Goal: Task Accomplishment & Management: Complete application form

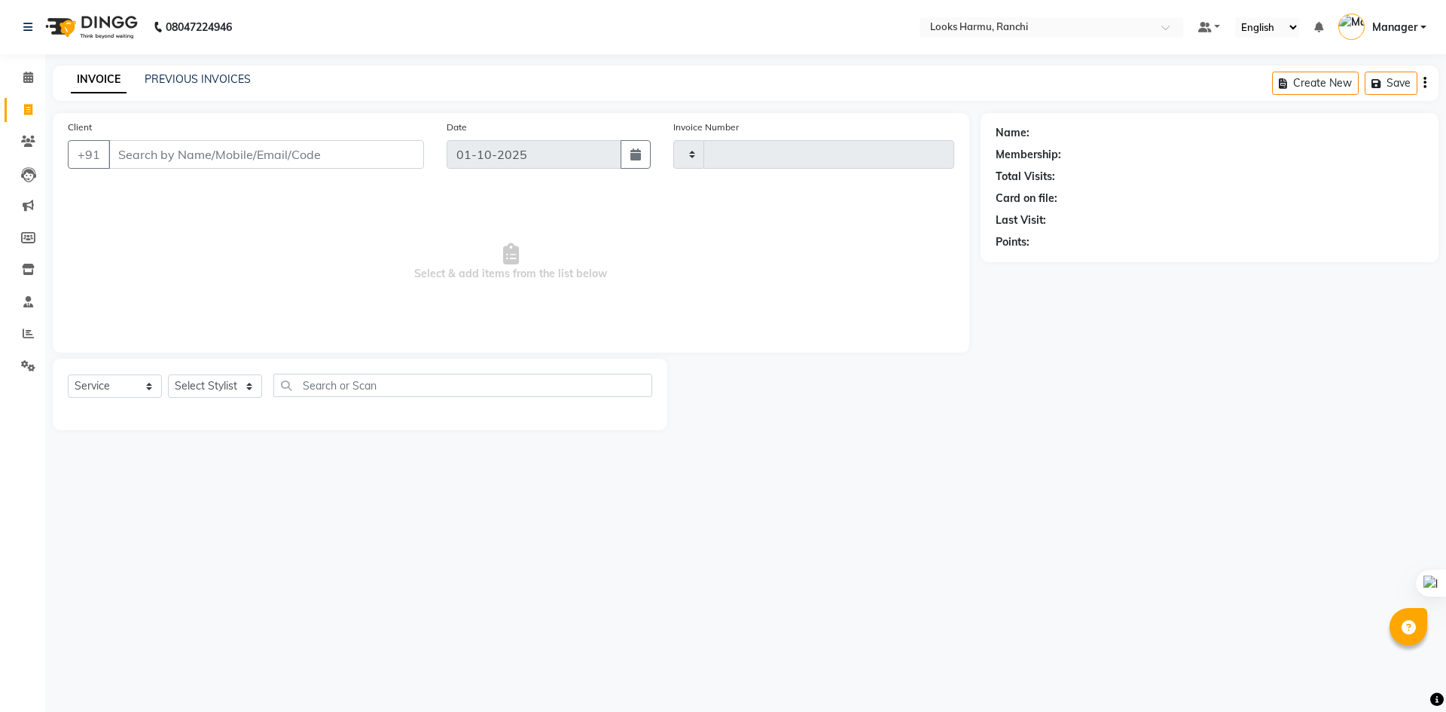
select select "service"
click at [135, 156] on input "Client" at bounding box center [266, 154] width 316 height 29
type input "1368"
select select "6247"
type input "797"
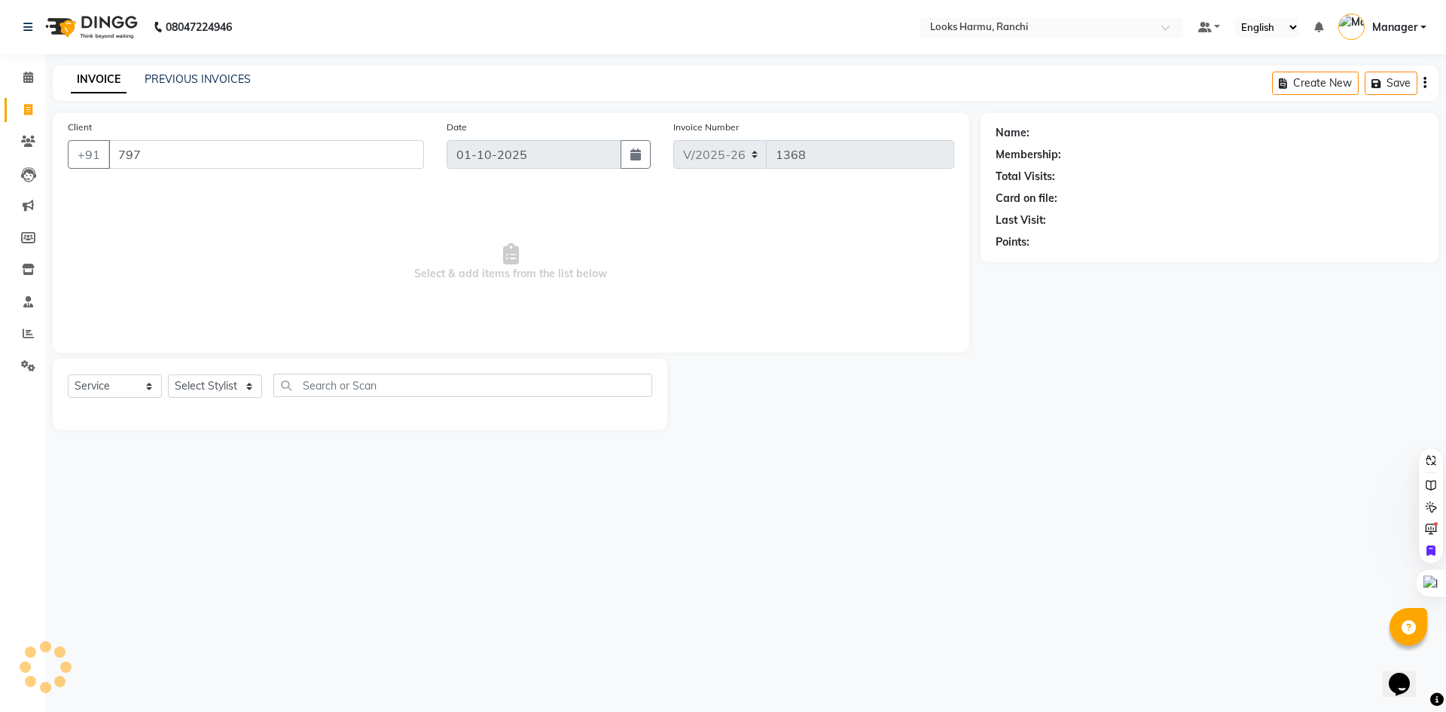
select select "V"
select select "47538"
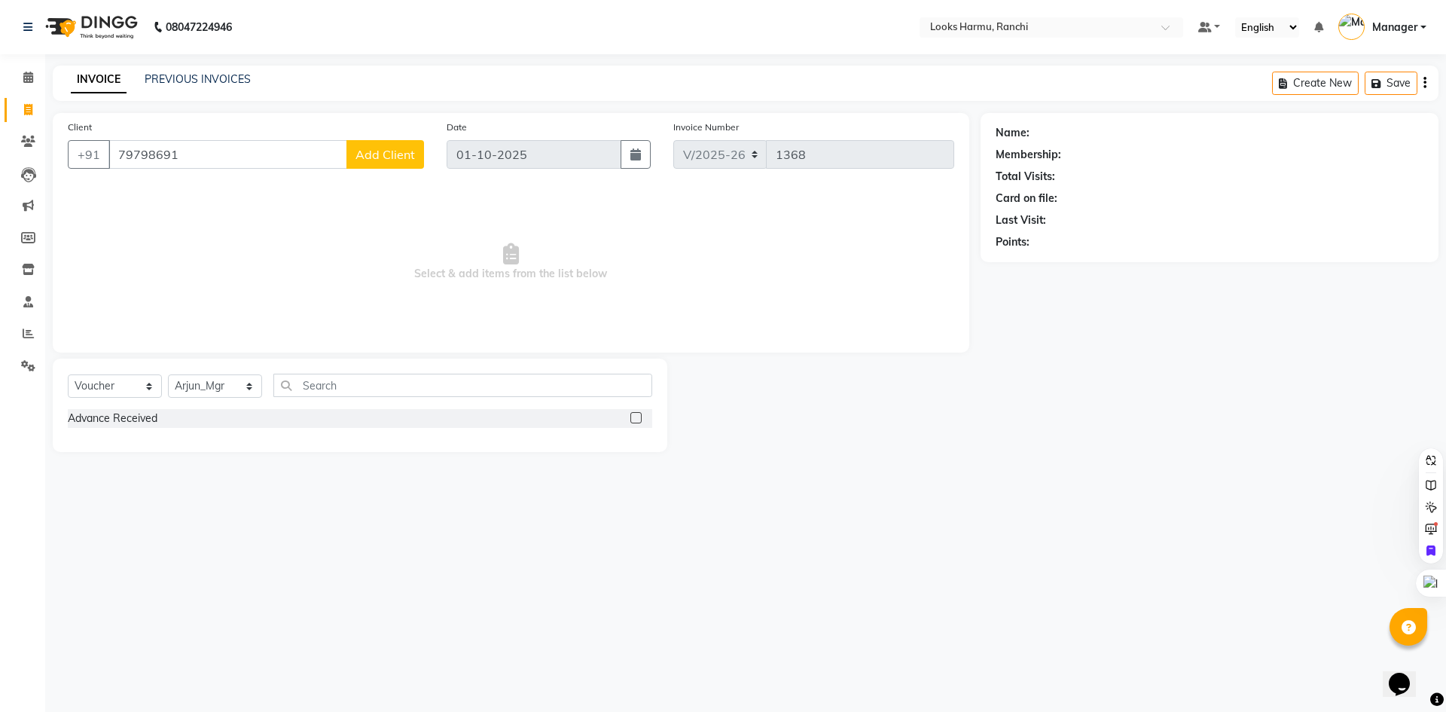
drag, startPoint x: 227, startPoint y: 161, endPoint x: 105, endPoint y: 136, distance: 125.2
click at [105, 136] on div "Client [PHONE_NUMBER] Add Client" at bounding box center [245, 150] width 379 height 62
click at [158, 185] on span "ankit s" at bounding box center [147, 188] width 40 height 15
type input "7979860915"
select select "1: Object"
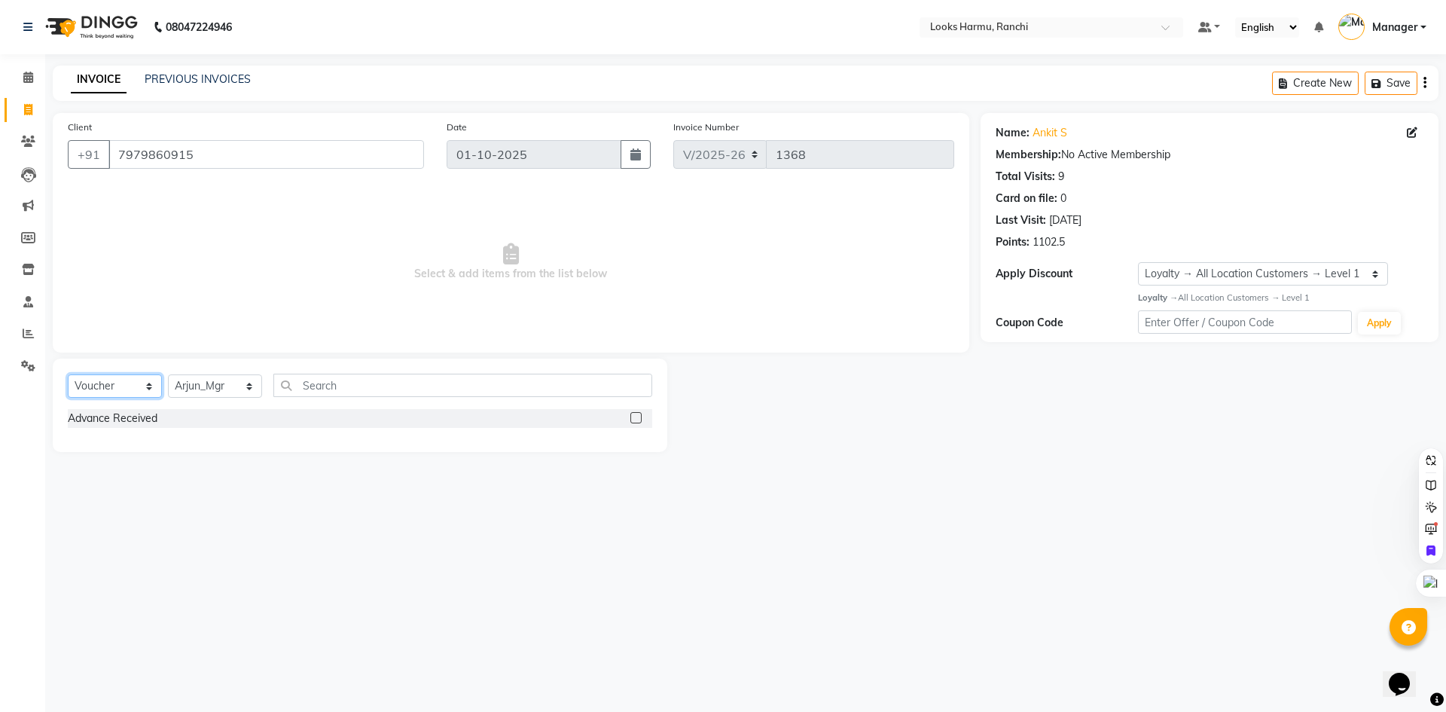
click at [146, 393] on select "Select Service Product Membership Package Voucher Prepaid Gift Card" at bounding box center [115, 385] width 94 height 23
select select "service"
click at [68, 374] on select "Select Service Product Membership Package Voucher Prepaid Gift Card" at bounding box center [115, 385] width 94 height 23
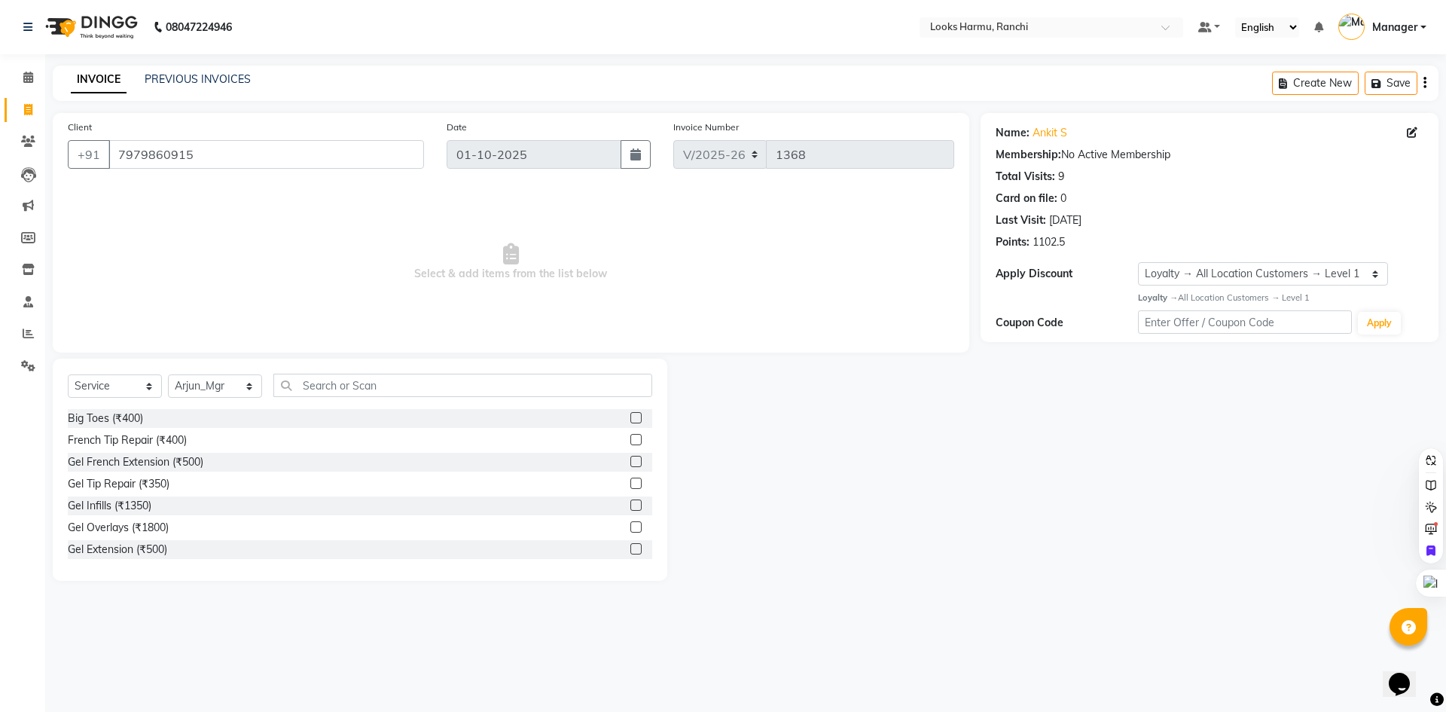
click at [203, 373] on div "Select Service Product Membership Package Voucher Prepaid Gift Card Select Styl…" at bounding box center [360, 469] width 615 height 222
click at [203, 383] on select "Select Stylist Aditya_Singh Aishwarya Gautam Anny Arjun_Mgr Arman_Noor Counter_…" at bounding box center [215, 385] width 94 height 23
select select "47147"
click at [168, 374] on select "Select Stylist Aditya_Singh Aishwarya Gautam Anny Arjun_Mgr Arman_Noor Counter_…" at bounding box center [215, 385] width 94 height 23
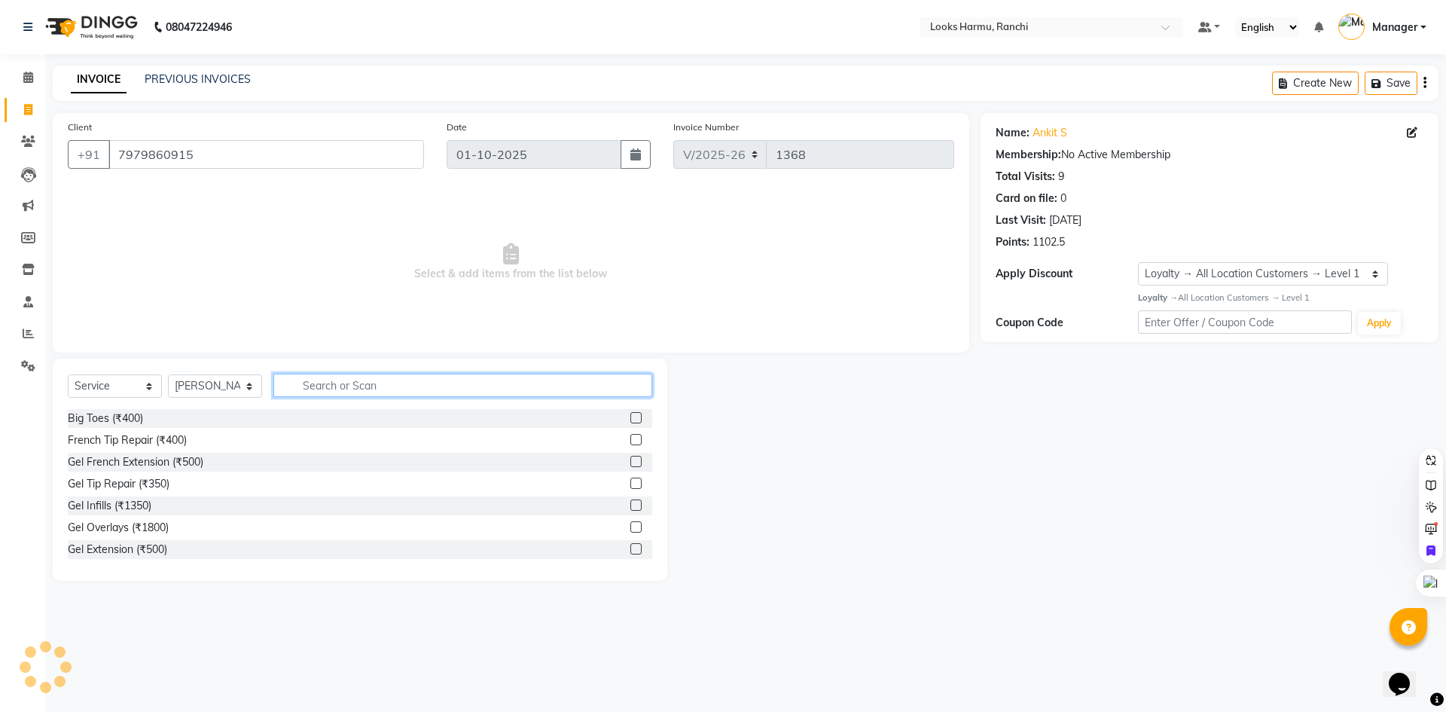
click at [340, 378] on input "text" at bounding box center [462, 385] width 379 height 23
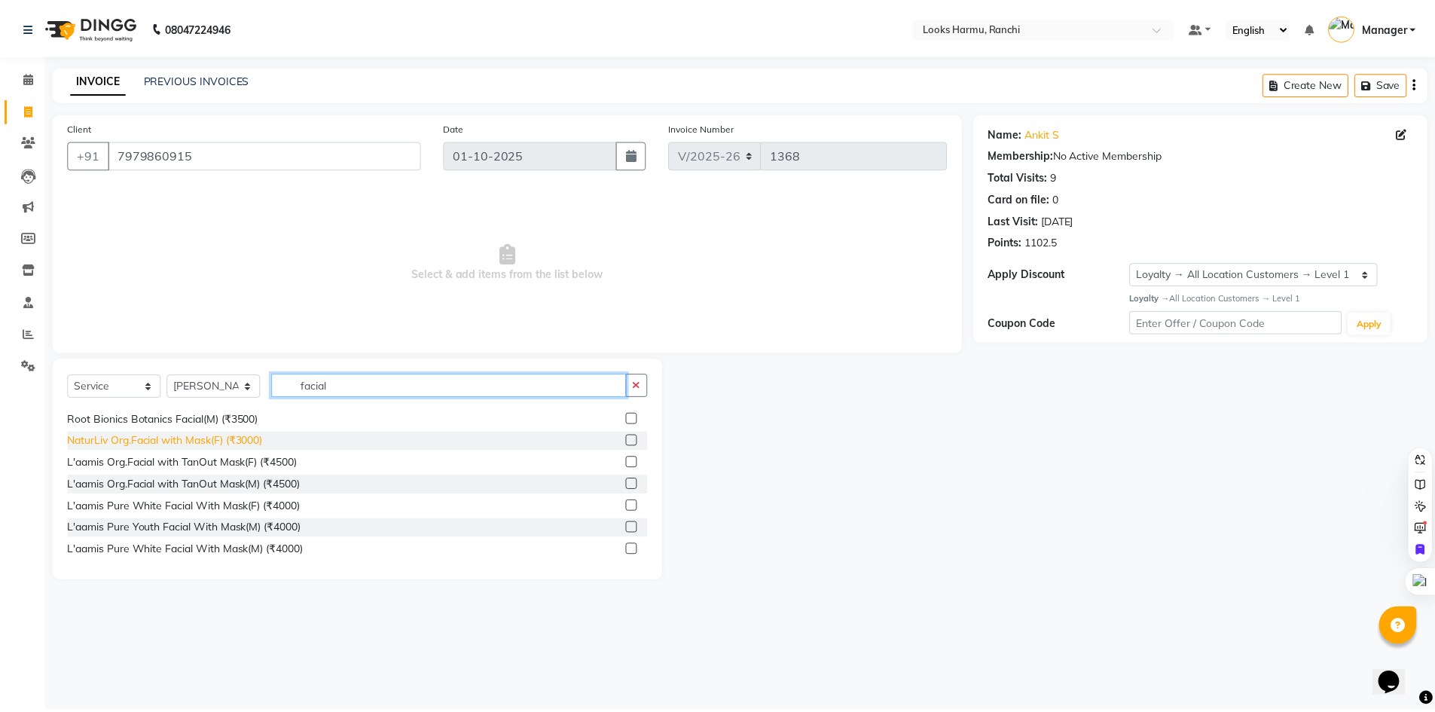
scroll to position [352, 0]
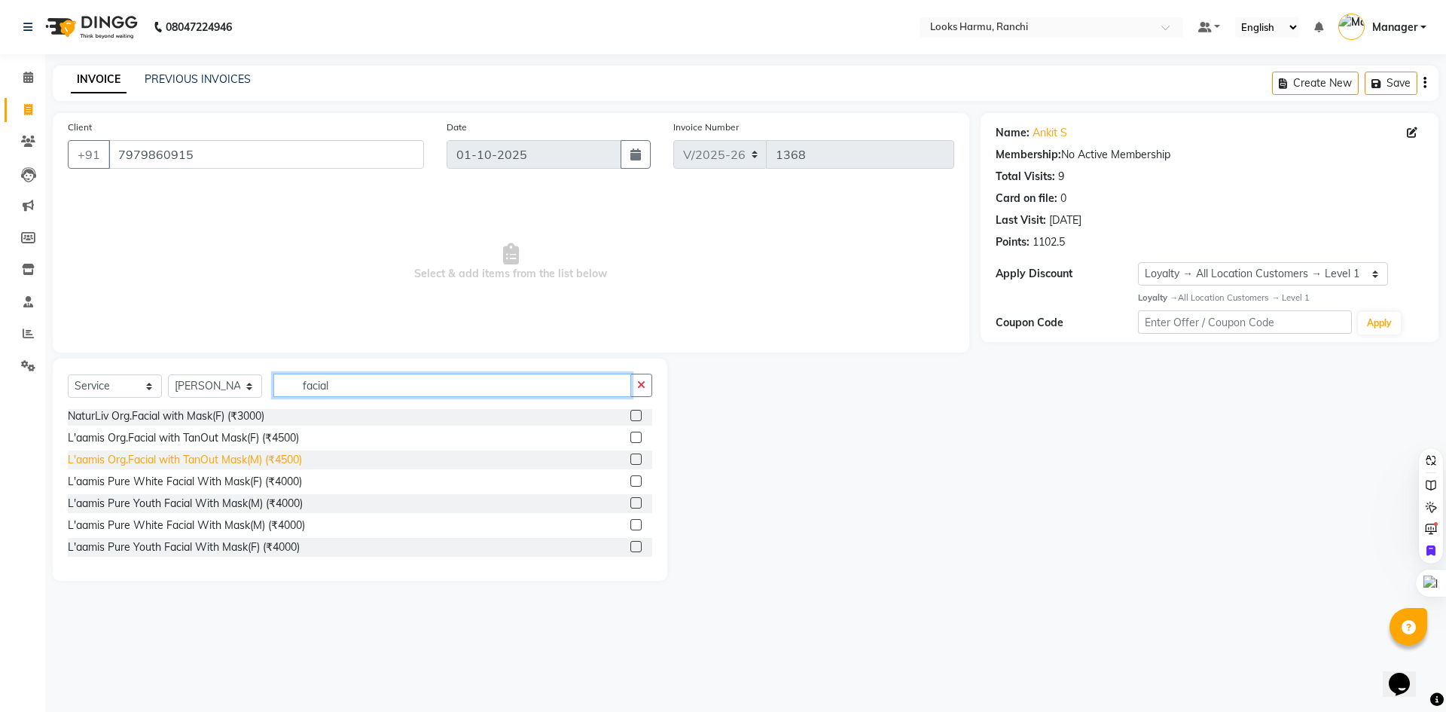
type input "facial"
click at [192, 463] on div "L'aamis Org.Facial with TanOut Mask(M) (₹4500)" at bounding box center [185, 460] width 234 height 16
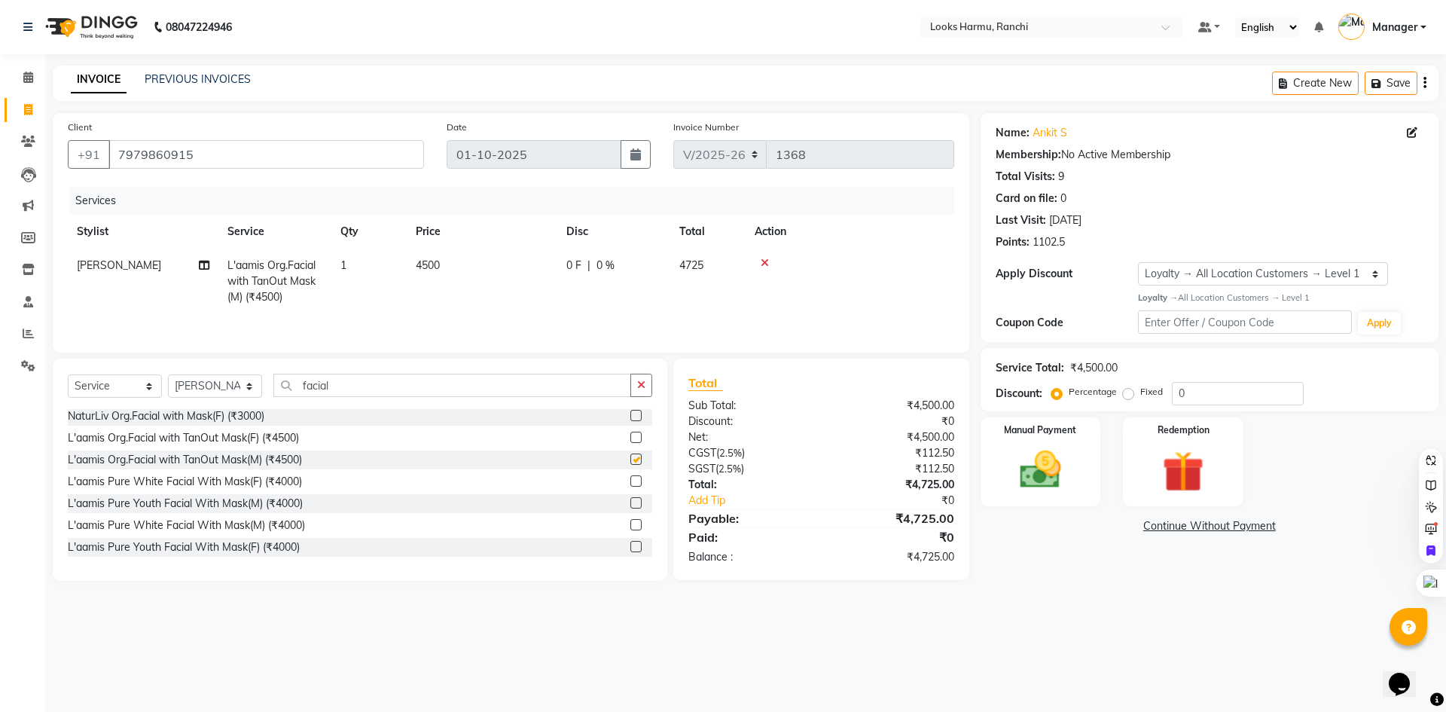
checkbox input "false"
drag, startPoint x: 1232, startPoint y: 394, endPoint x: 1088, endPoint y: 393, distance: 143.8
click at [1093, 393] on div "Percentage Fixed 0" at bounding box center [1178, 393] width 249 height 23
click at [1102, 401] on div "Percentage Fixed 10" at bounding box center [1178, 393] width 249 height 23
click at [1249, 223] on div "Last Visit: 25-08-2025" at bounding box center [1210, 220] width 428 height 16
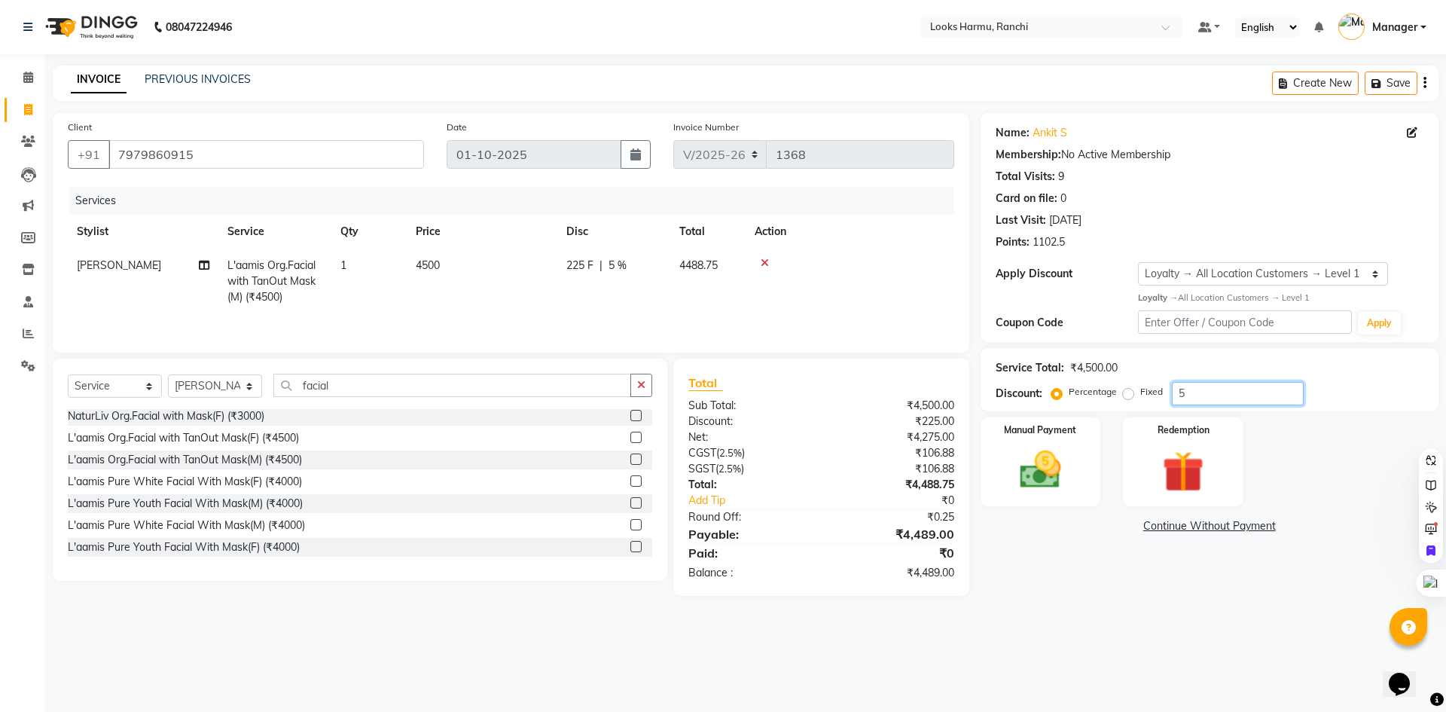
drag, startPoint x: 1199, startPoint y: 387, endPoint x: 1145, endPoint y: 395, distance: 54.1
click at [1145, 395] on div "Percentage Fixed 5" at bounding box center [1178, 393] width 249 height 23
click at [487, 71] on div "INVOICE PREVIOUS INVOICES Create New Save" at bounding box center [746, 83] width 1386 height 35
click at [1054, 616] on main "INVOICE PREVIOUS INVOICES Create New Save Client +91 7979860915 Date 01-10-2025…" at bounding box center [745, 342] width 1401 height 553
drag, startPoint x: 206, startPoint y: 157, endPoint x: 115, endPoint y: 155, distance: 90.4
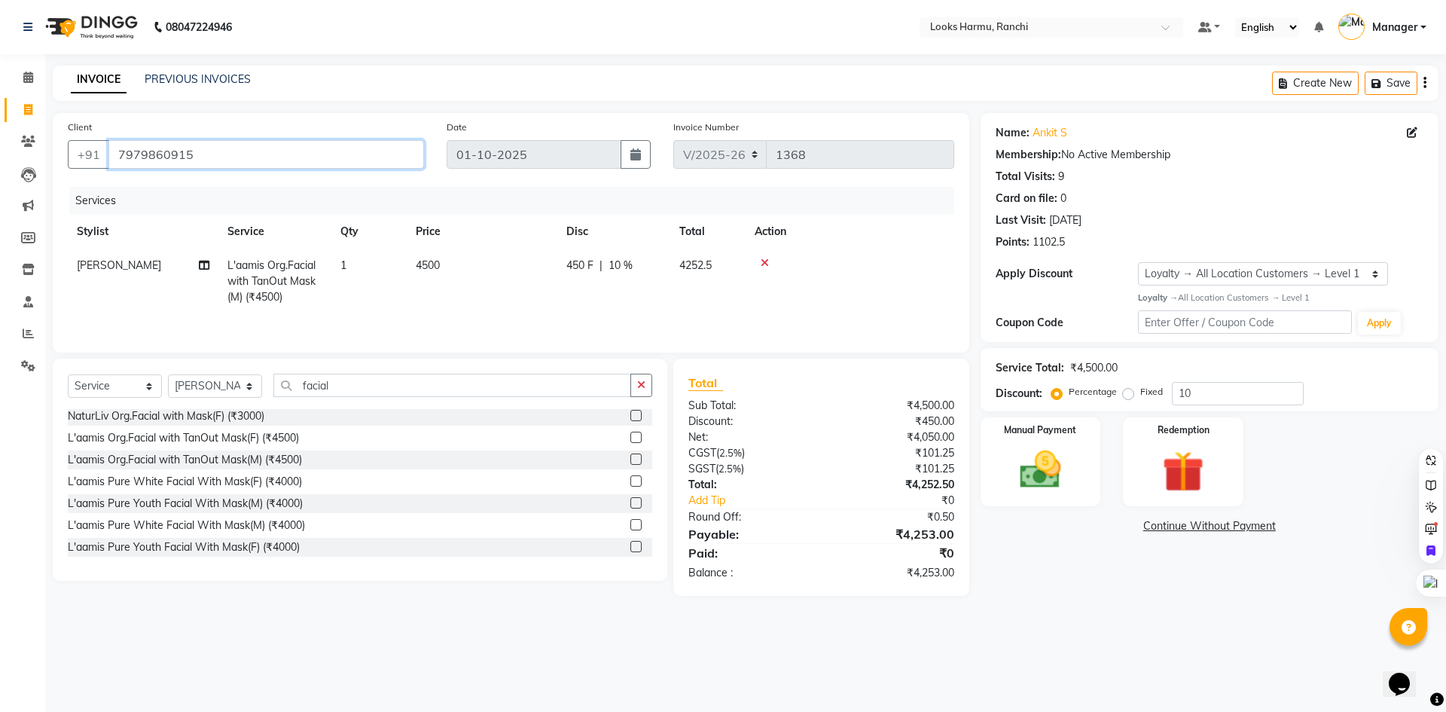
click at [115, 155] on input "7979860915" at bounding box center [266, 154] width 316 height 29
drag, startPoint x: 1215, startPoint y: 390, endPoint x: 1139, endPoint y: 395, distance: 77.0
click at [1139, 395] on div "Percentage Fixed 10" at bounding box center [1178, 393] width 249 height 23
type input "15"
click at [1225, 200] on div "Card on file: 0" at bounding box center [1210, 199] width 428 height 16
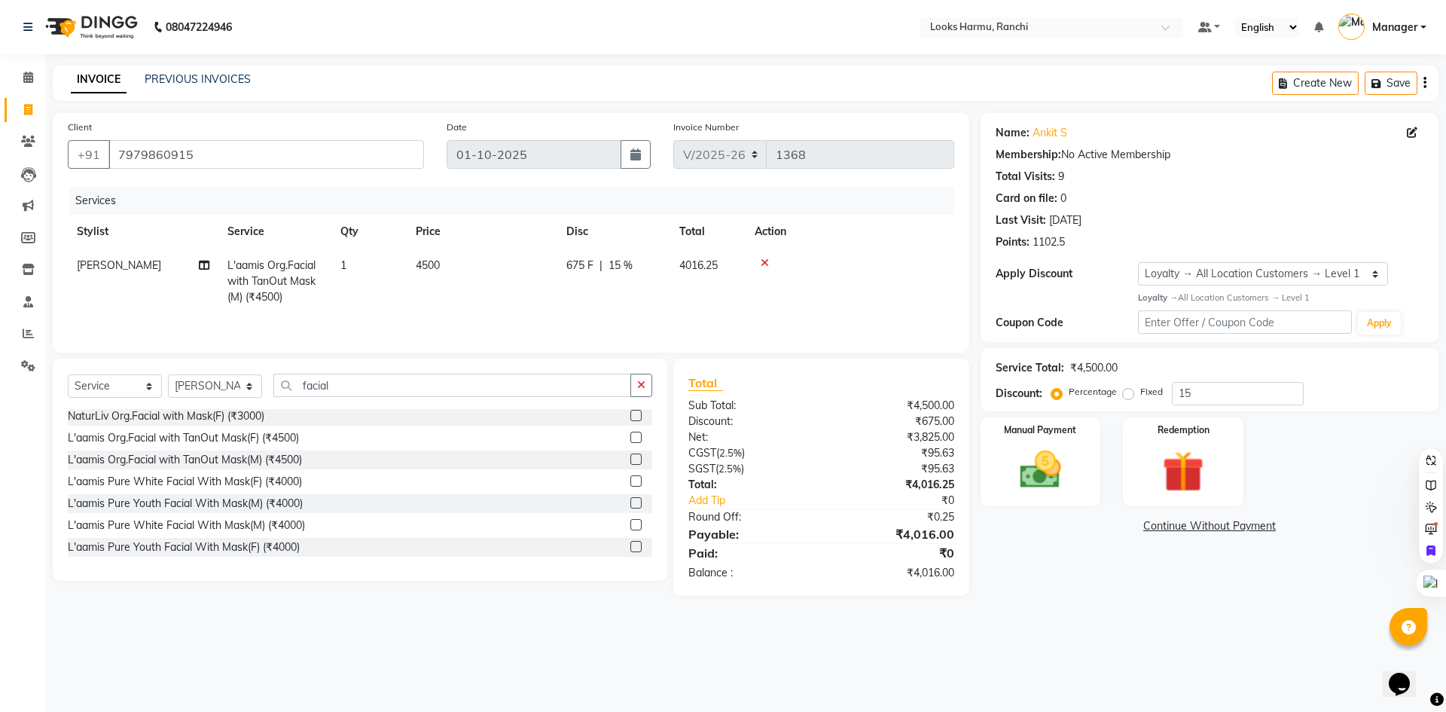
click at [1081, 629] on div "08047224946 Select Location × Looks Harmu, Ranchi Default Panel My Panel Englis…" at bounding box center [723, 356] width 1446 height 712
drag, startPoint x: 1029, startPoint y: 466, endPoint x: 1083, endPoint y: 508, distance: 68.2
click at [1029, 467] on img at bounding box center [1040, 470] width 70 height 50
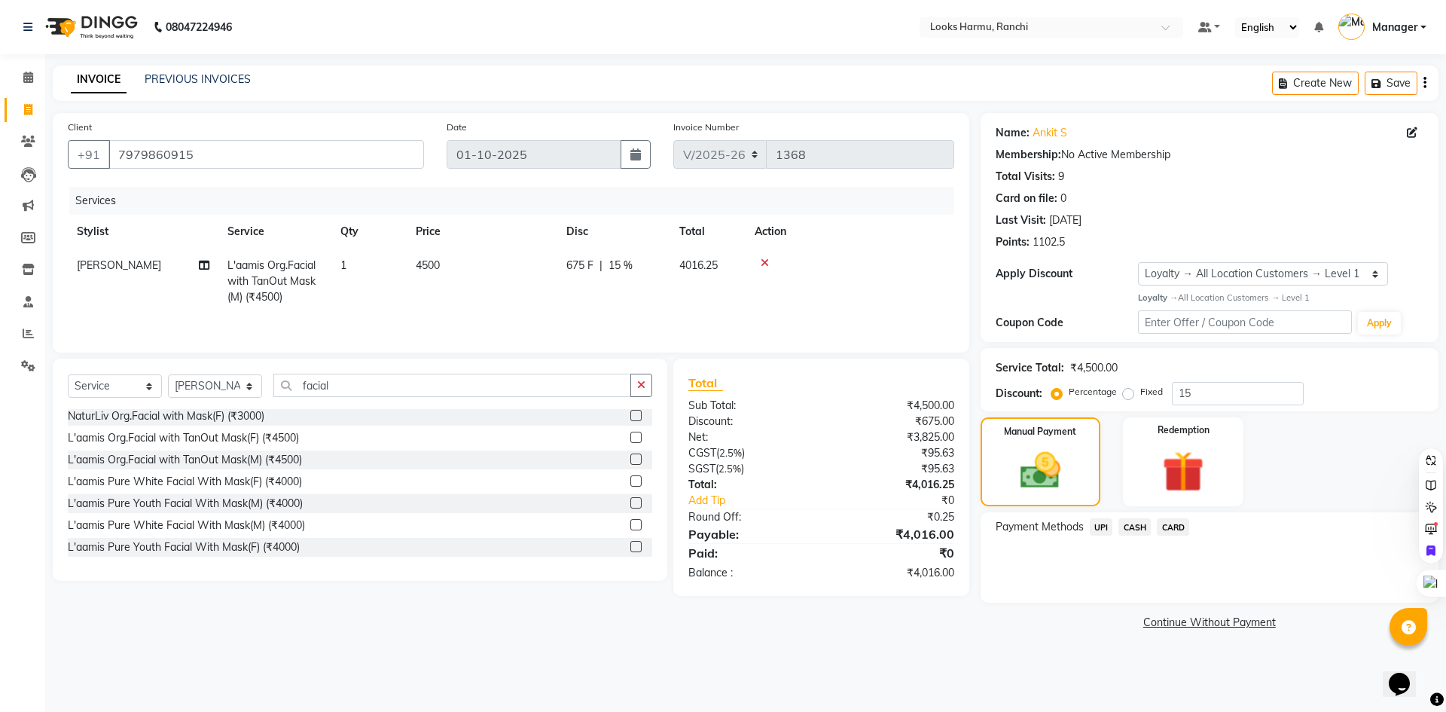
click at [1106, 529] on span "UPI" at bounding box center [1101, 526] width 23 height 17
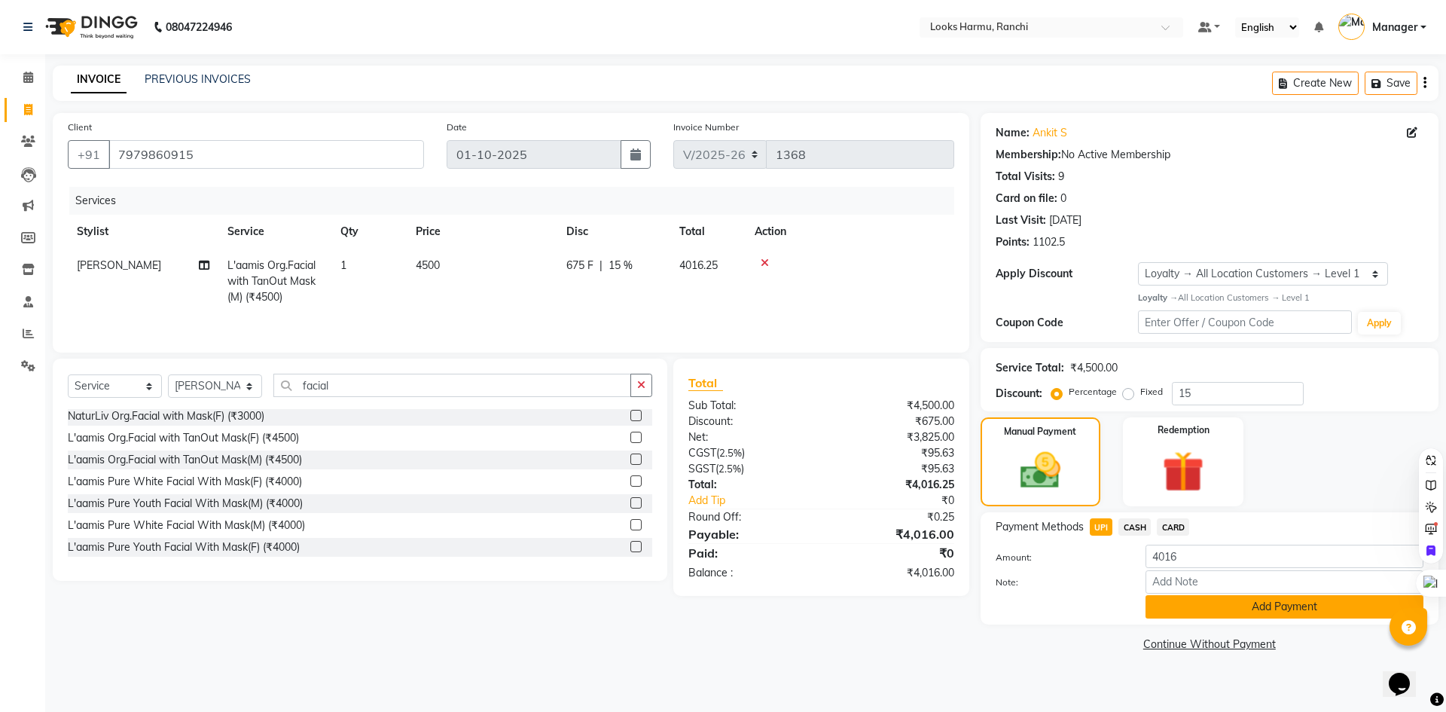
click at [1193, 605] on button "Add Payment" at bounding box center [1284, 606] width 278 height 23
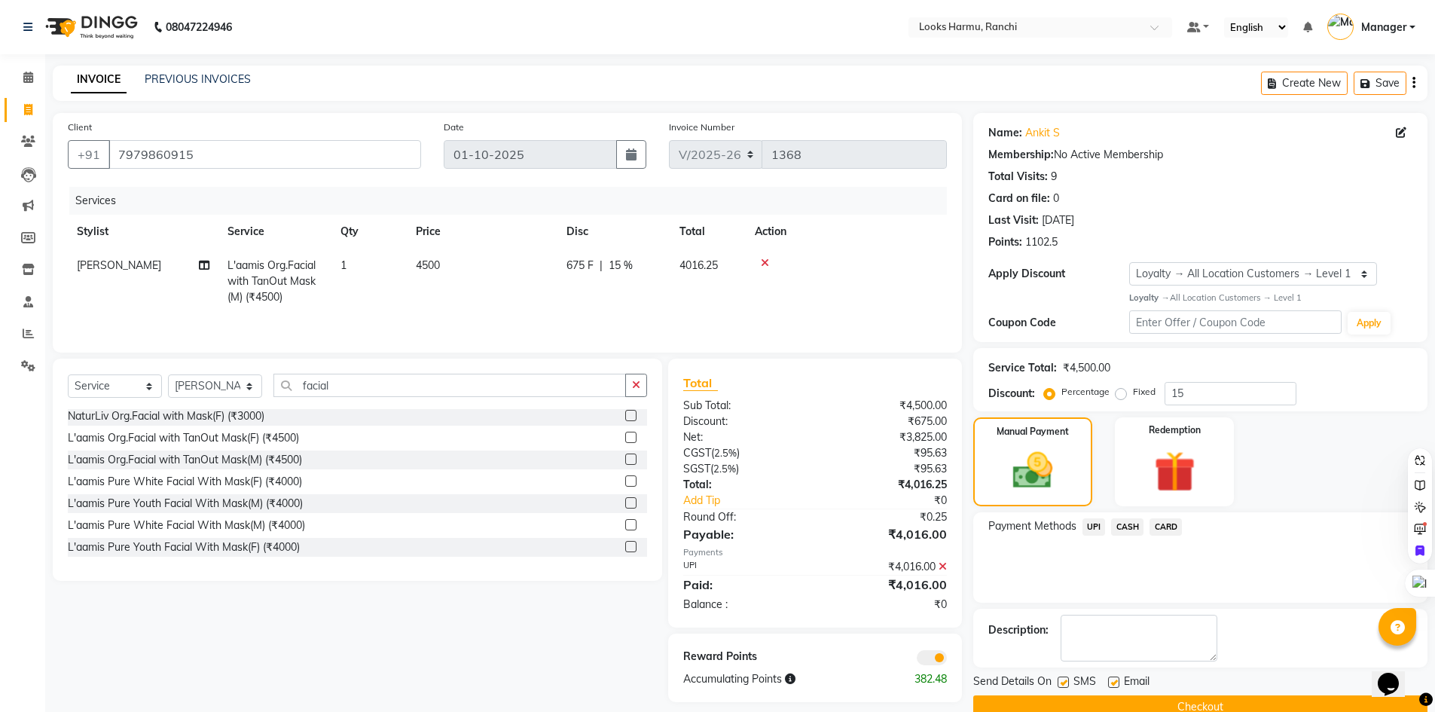
drag, startPoint x: 1217, startPoint y: 693, endPoint x: 1225, endPoint y: 701, distance: 11.2
click at [1217, 694] on div "Send Details On SMS Email Checkout" at bounding box center [1200, 695] width 454 height 45
click at [1222, 705] on button "Checkout" at bounding box center [1200, 706] width 454 height 23
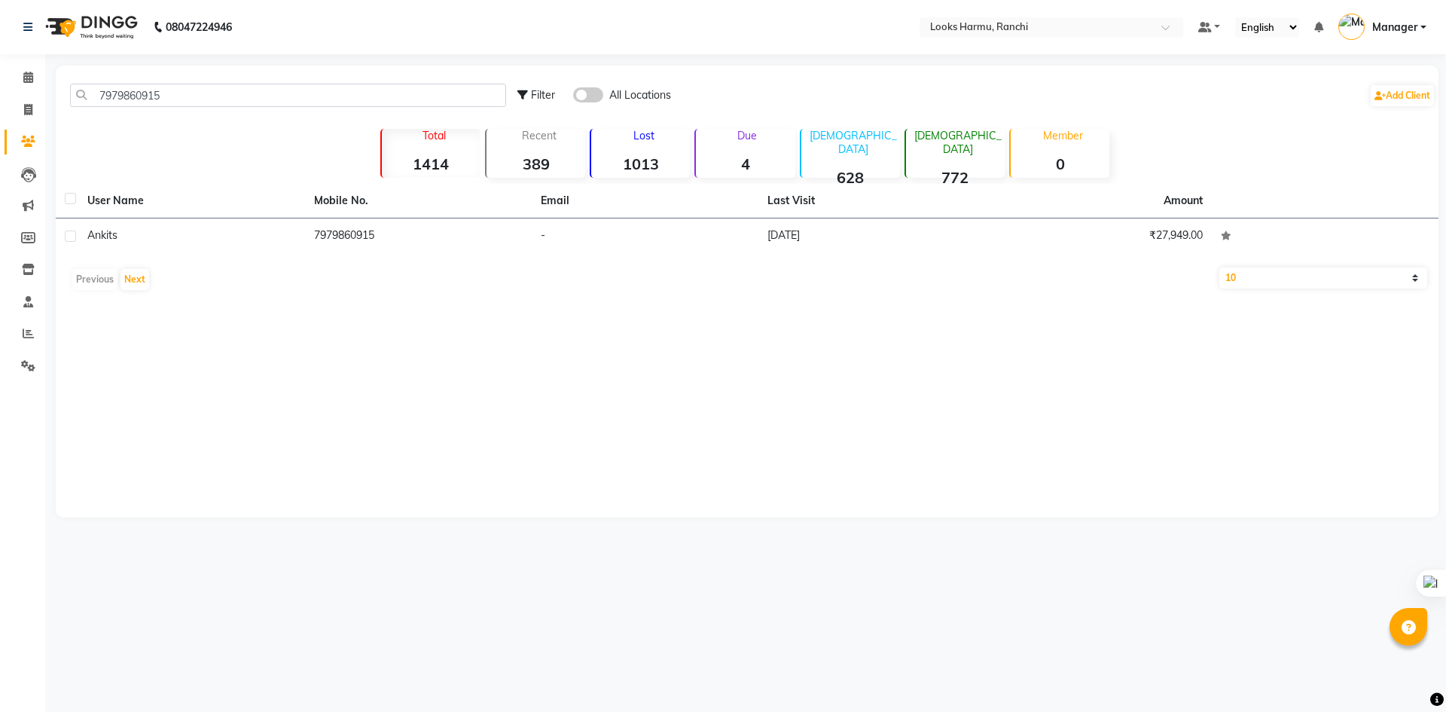
type input "7979860915"
click at [197, 230] on div "ankit s" at bounding box center [191, 235] width 209 height 16
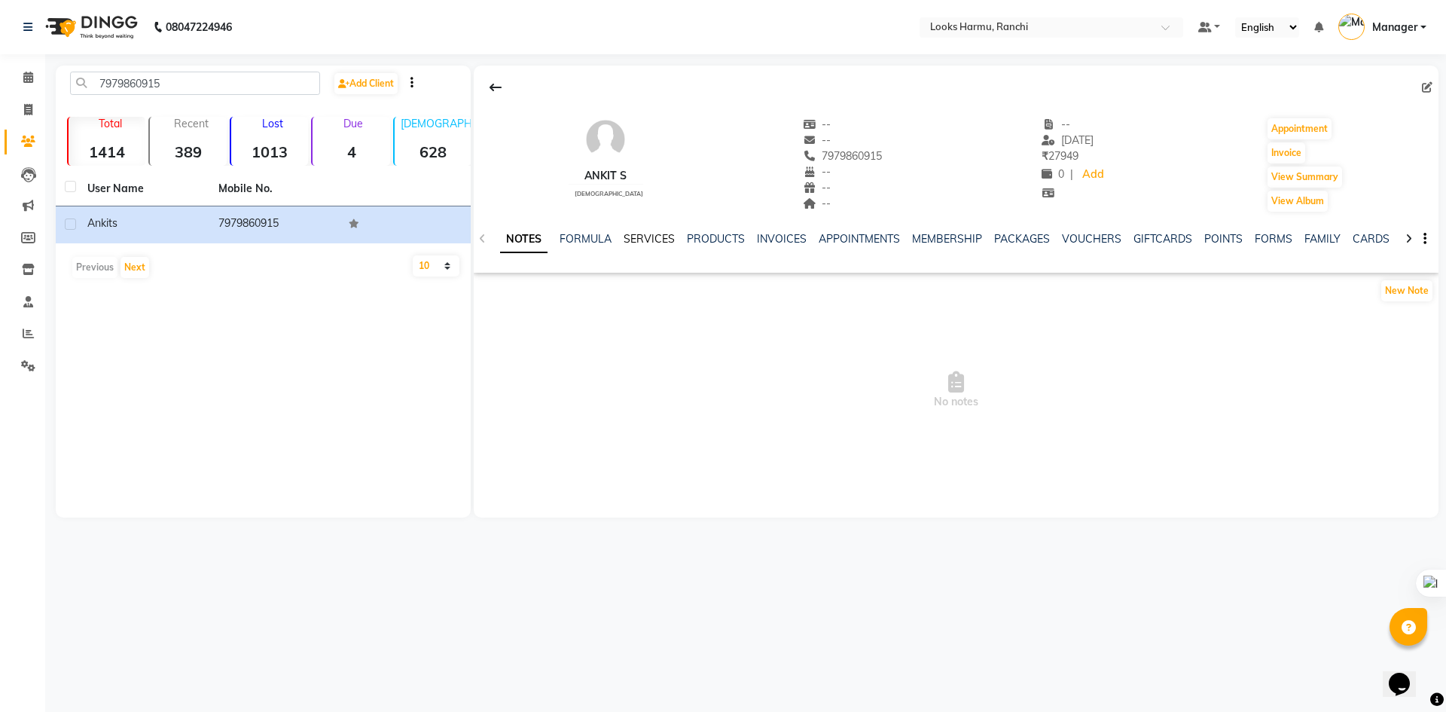
click at [650, 239] on link "SERVICES" at bounding box center [649, 239] width 51 height 14
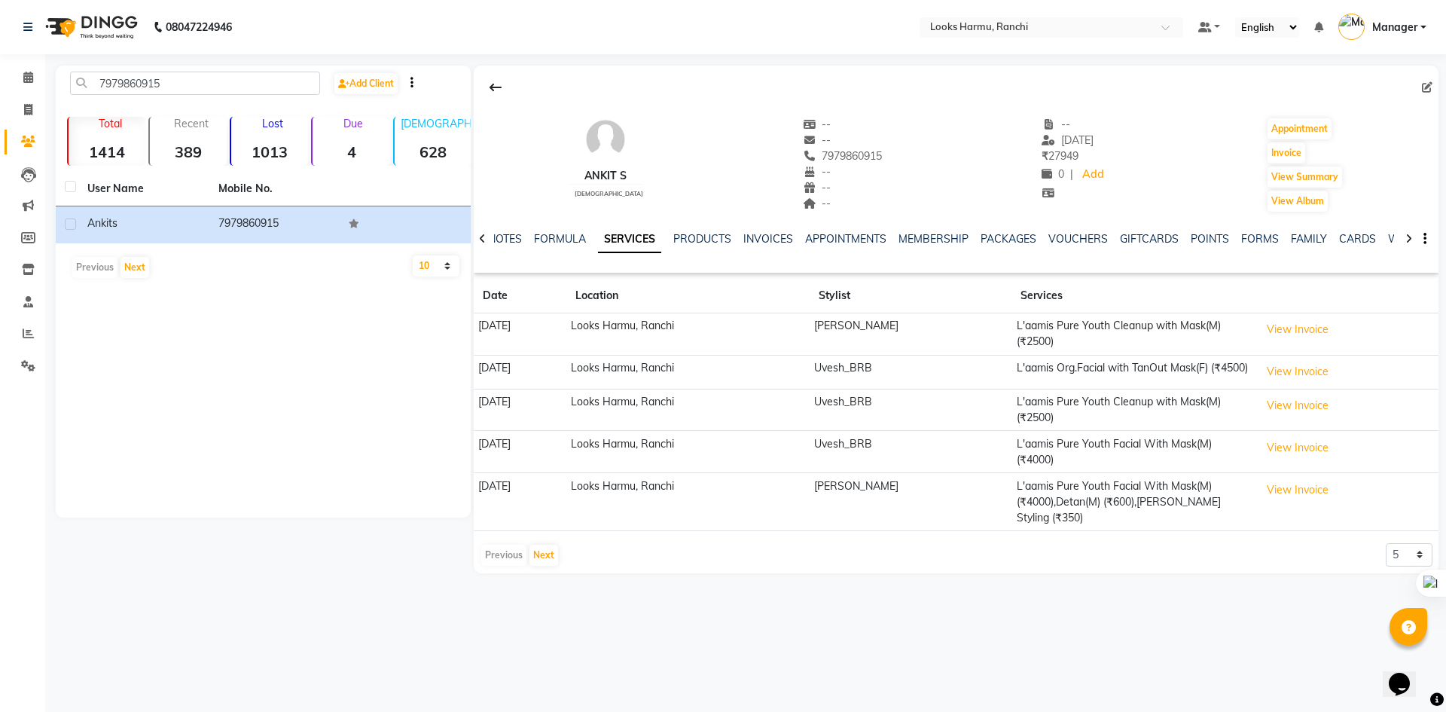
click at [1298, 346] on td "View Invoice" at bounding box center [1346, 334] width 183 height 42
click at [1289, 376] on button "View Invoice" at bounding box center [1297, 371] width 75 height 23
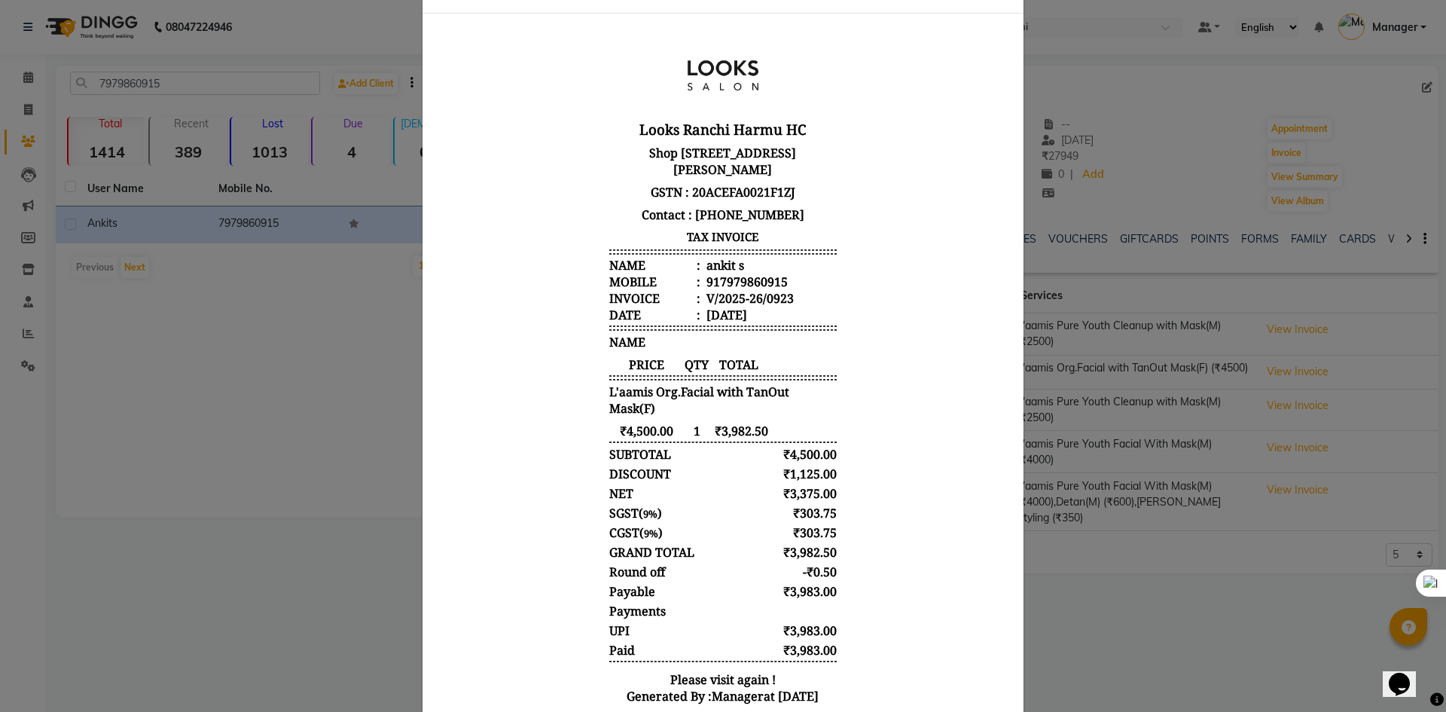
scroll to position [133, 0]
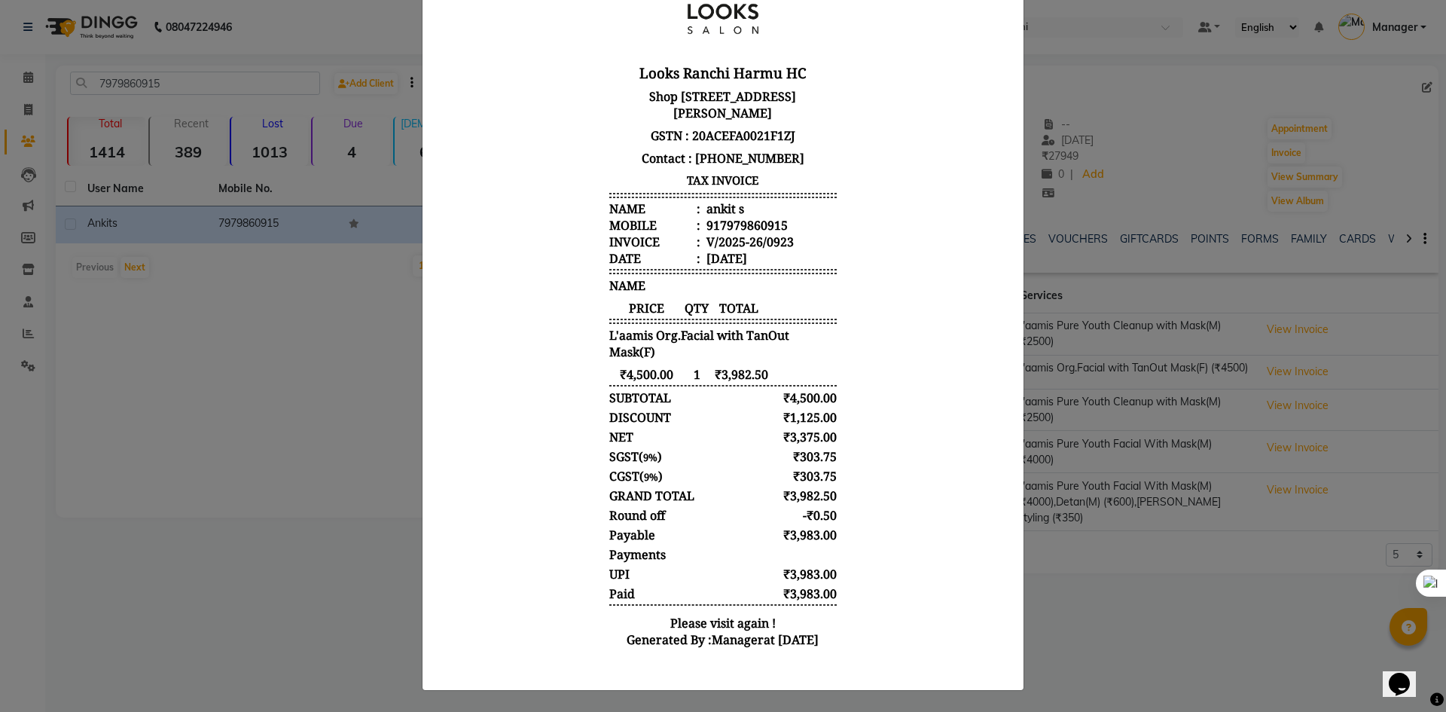
click at [1103, 583] on ngb-modal-window "INVOICE View Invoice Close" at bounding box center [723, 356] width 1446 height 712
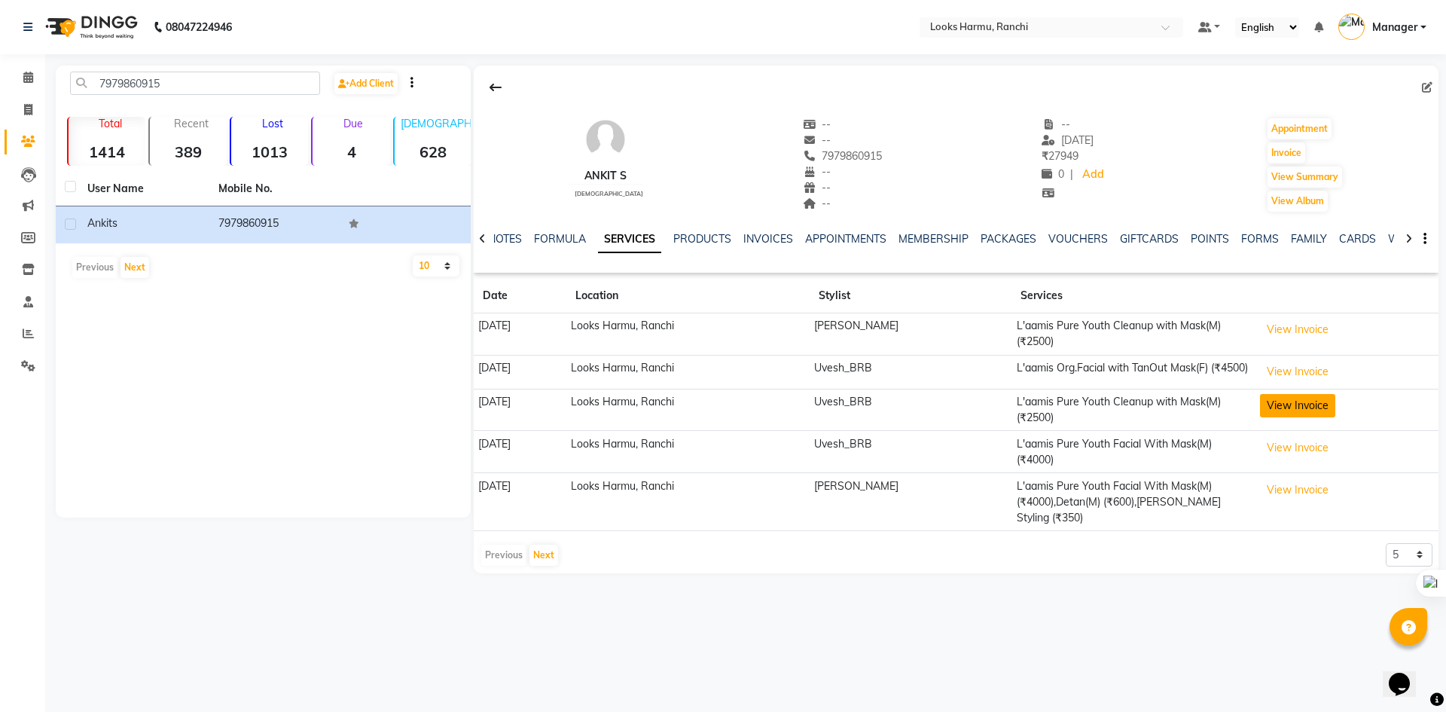
click at [1289, 410] on button "View Invoice" at bounding box center [1297, 405] width 75 height 23
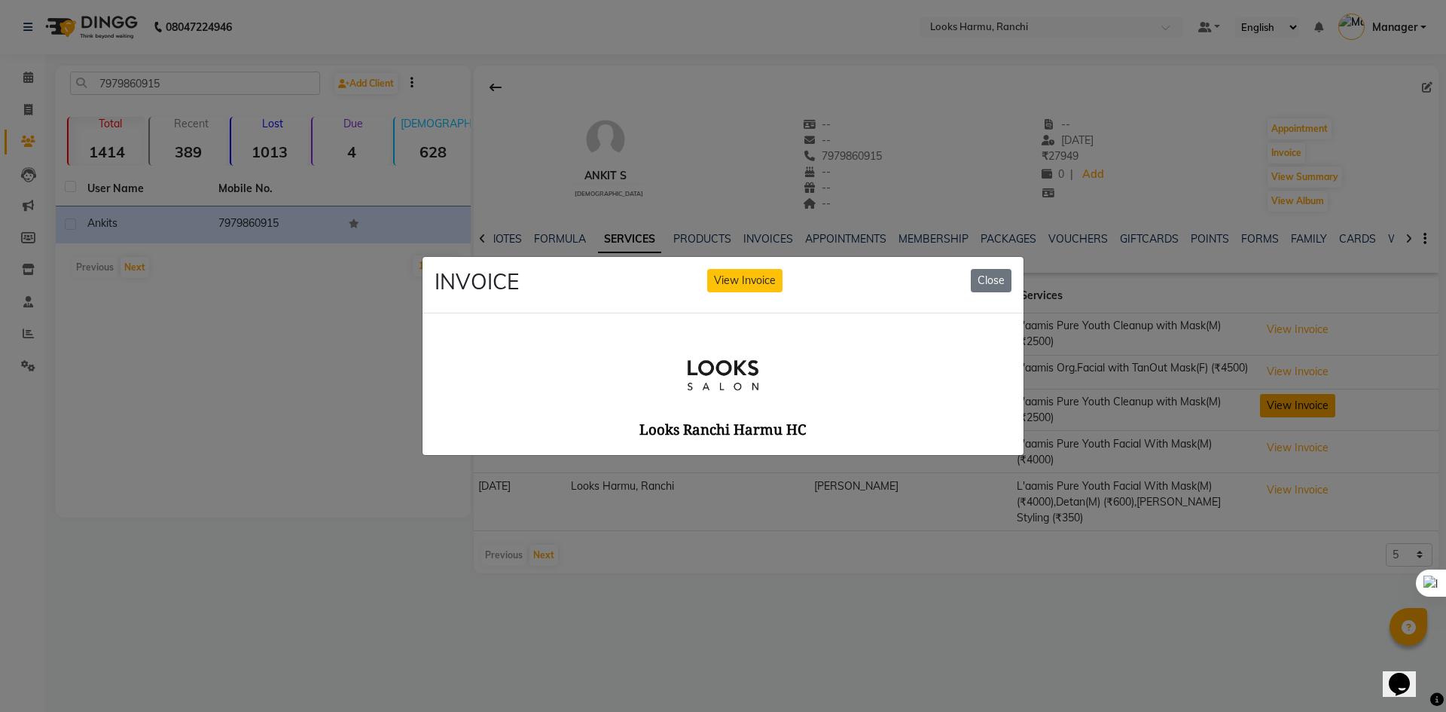
scroll to position [0, 0]
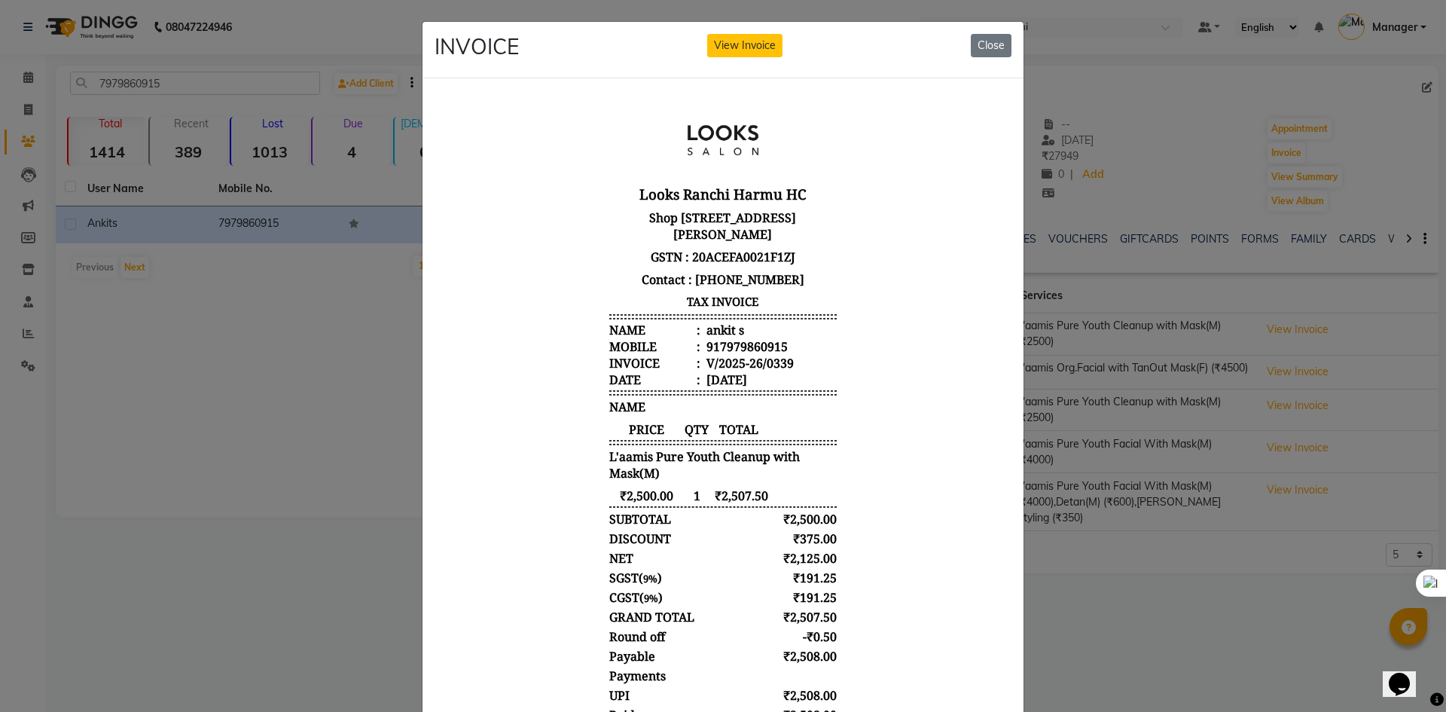
click at [1103, 614] on ngb-modal-window "INVOICE View Invoice Close" at bounding box center [723, 356] width 1446 height 712
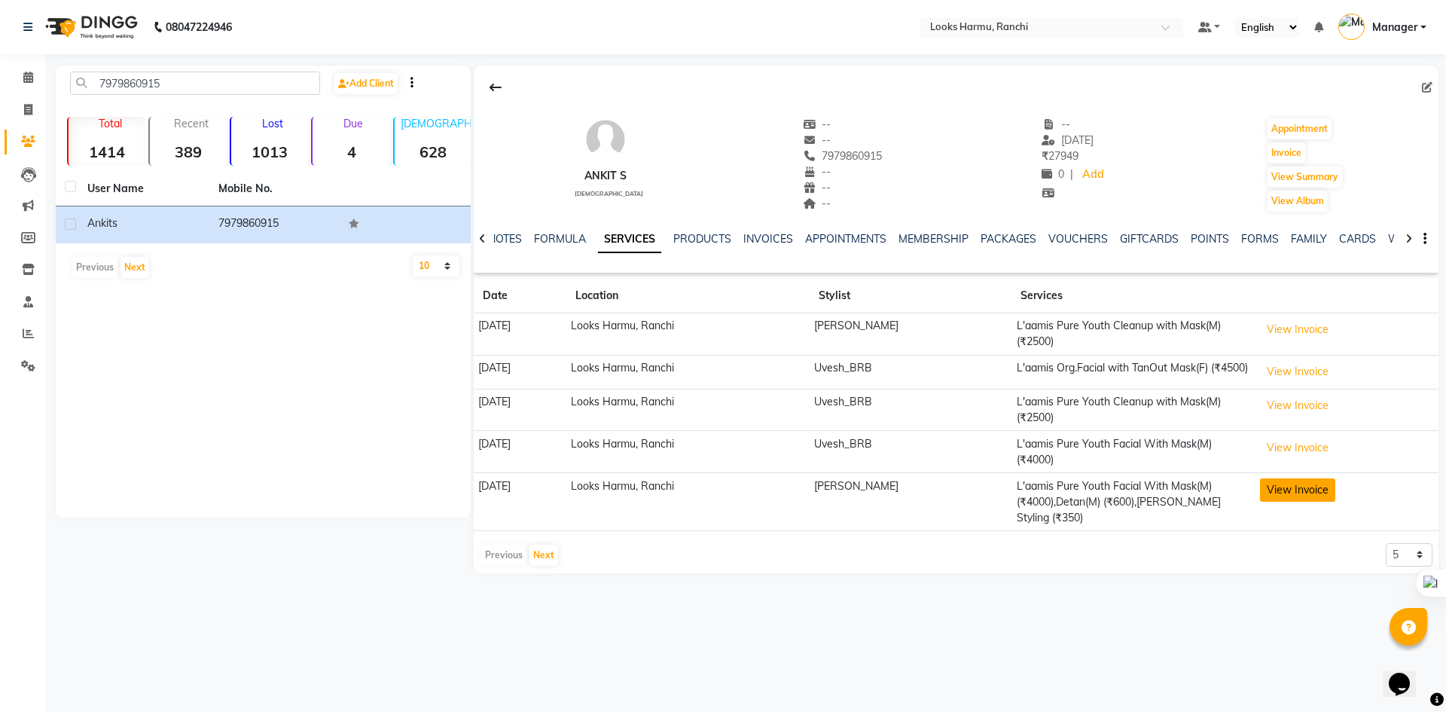
click at [1279, 495] on button "View Invoice" at bounding box center [1297, 489] width 75 height 23
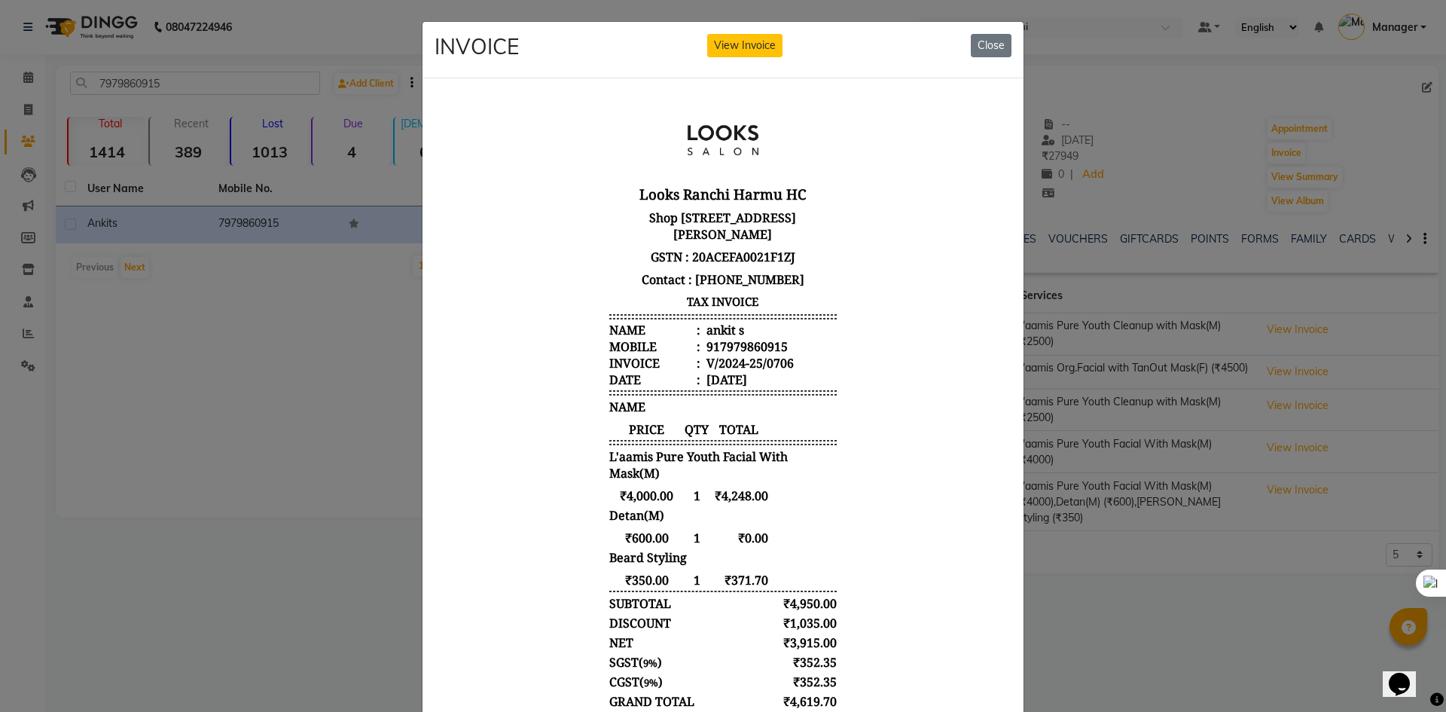
drag, startPoint x: 1085, startPoint y: 685, endPoint x: 1195, endPoint y: 609, distance: 133.7
click at [1087, 685] on ngb-modal-window "INVOICE View Invoice Close" at bounding box center [723, 356] width 1446 height 712
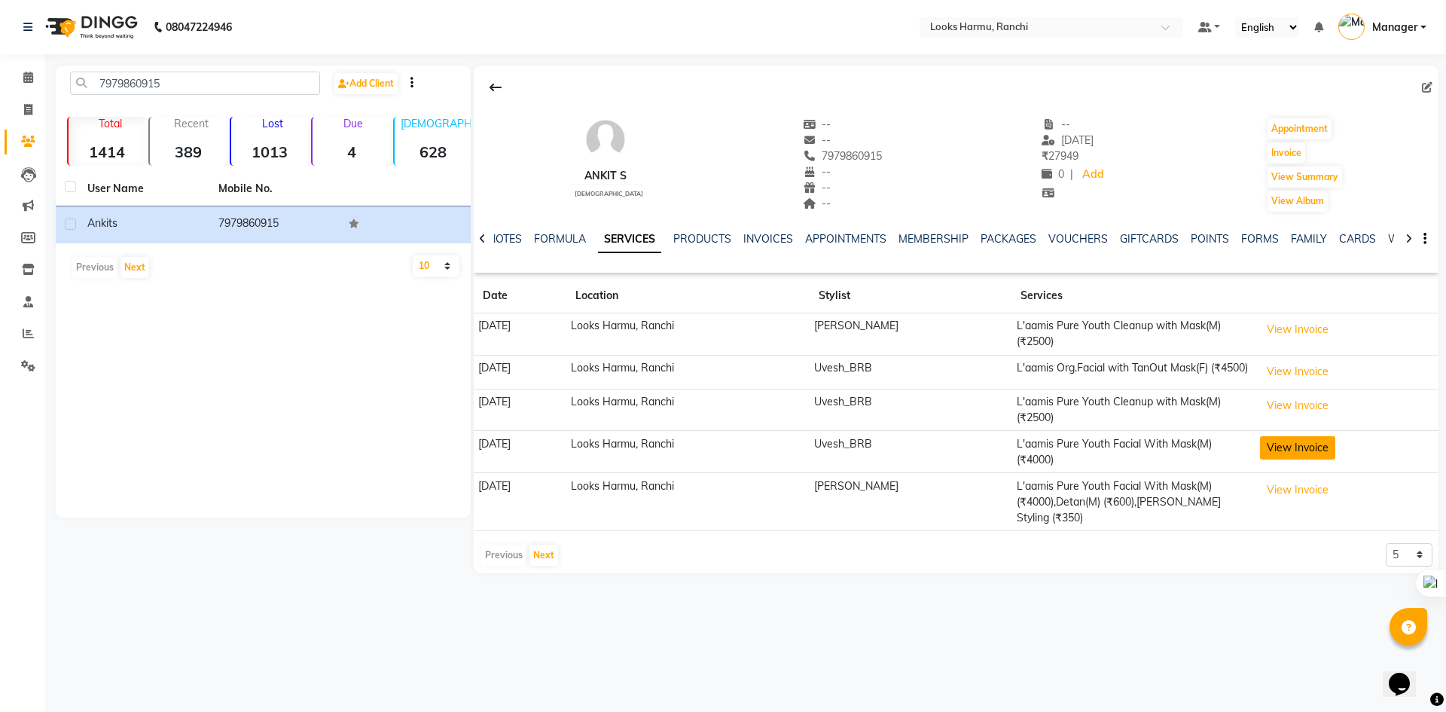
click at [1292, 459] on button "View Invoice" at bounding box center [1297, 447] width 75 height 23
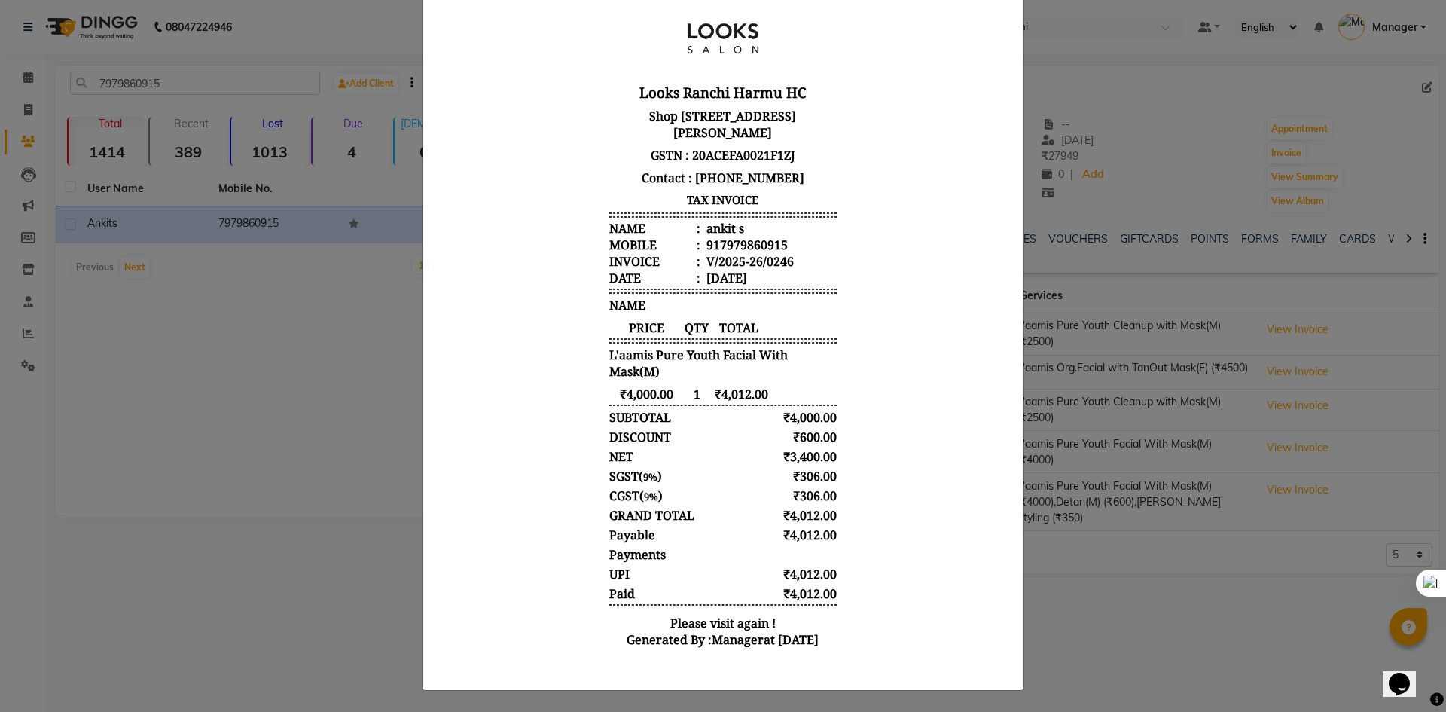
scroll to position [113, 0]
click at [1065, 615] on ngb-modal-window "INVOICE View Invoice Close" at bounding box center [723, 356] width 1446 height 712
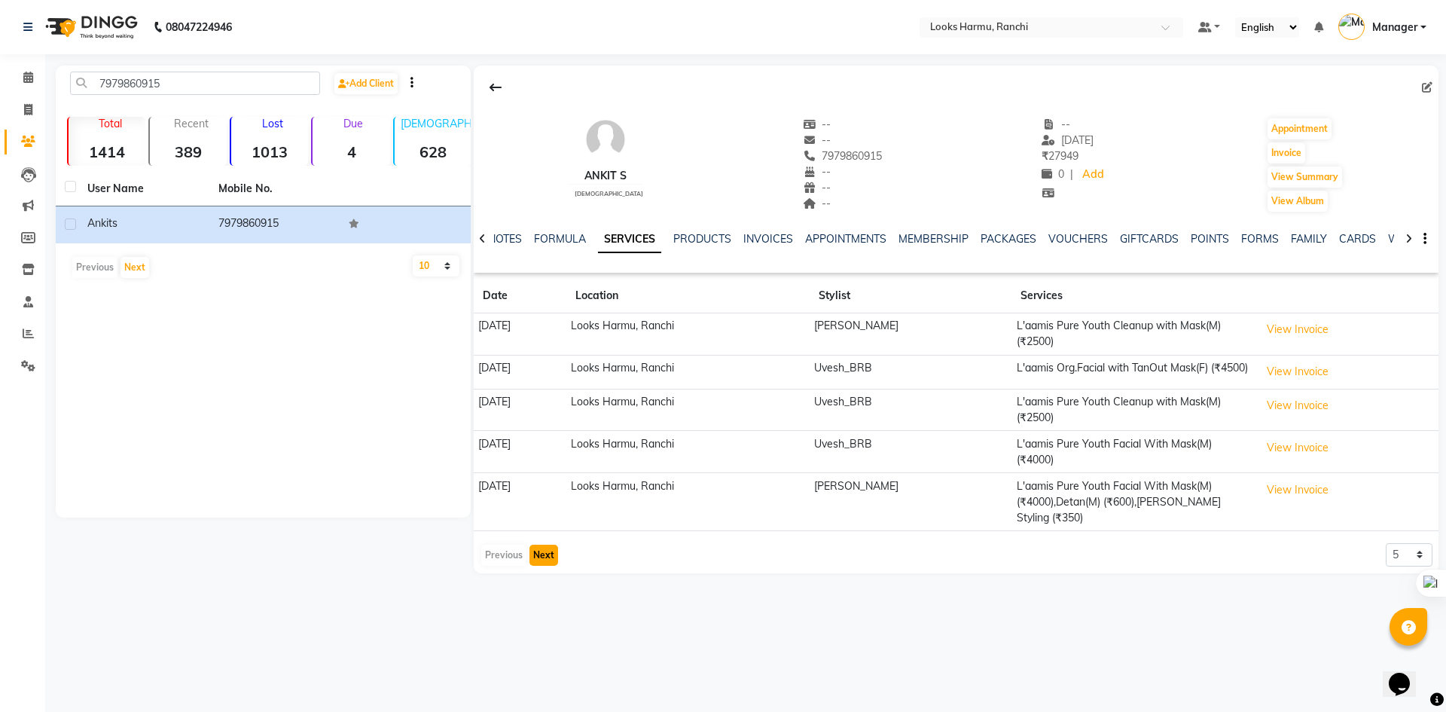
click at [543, 544] on button "Next" at bounding box center [543, 554] width 29 height 21
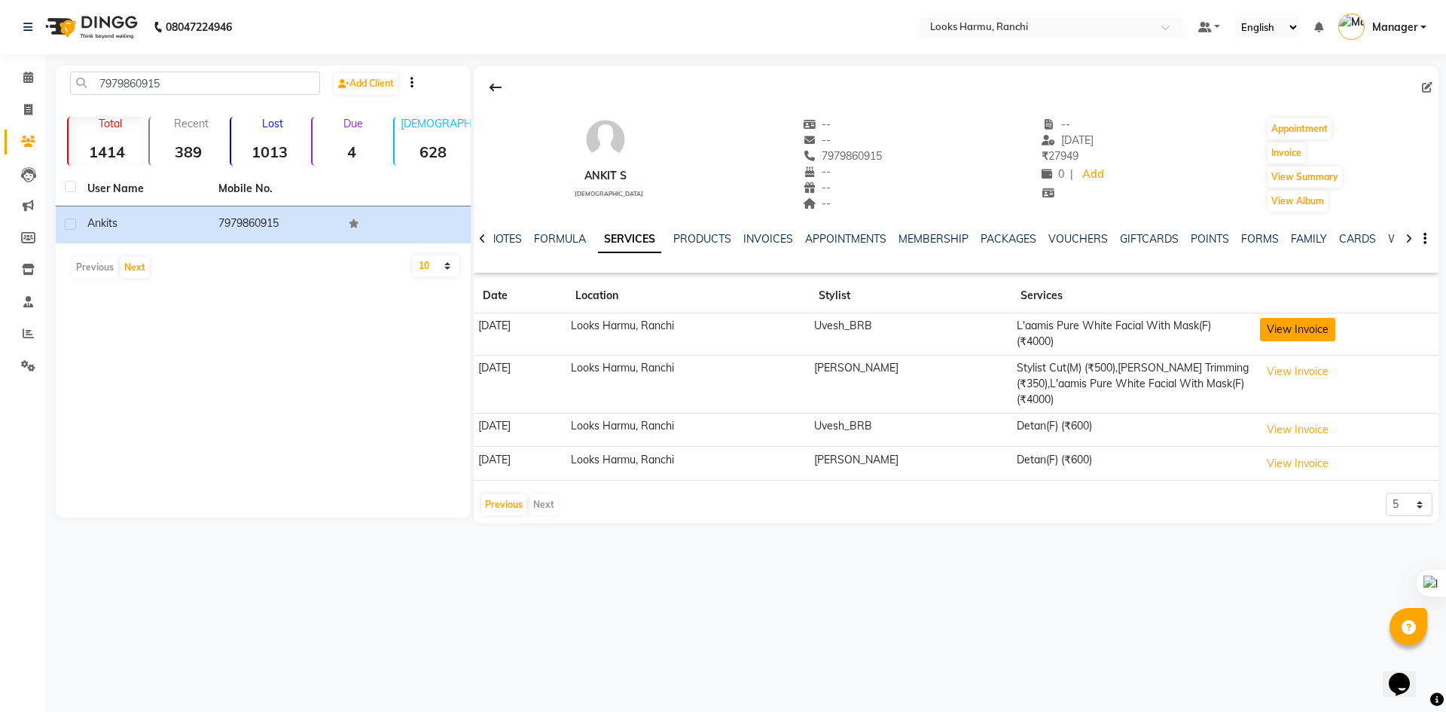
click at [1277, 334] on button "View Invoice" at bounding box center [1297, 329] width 75 height 23
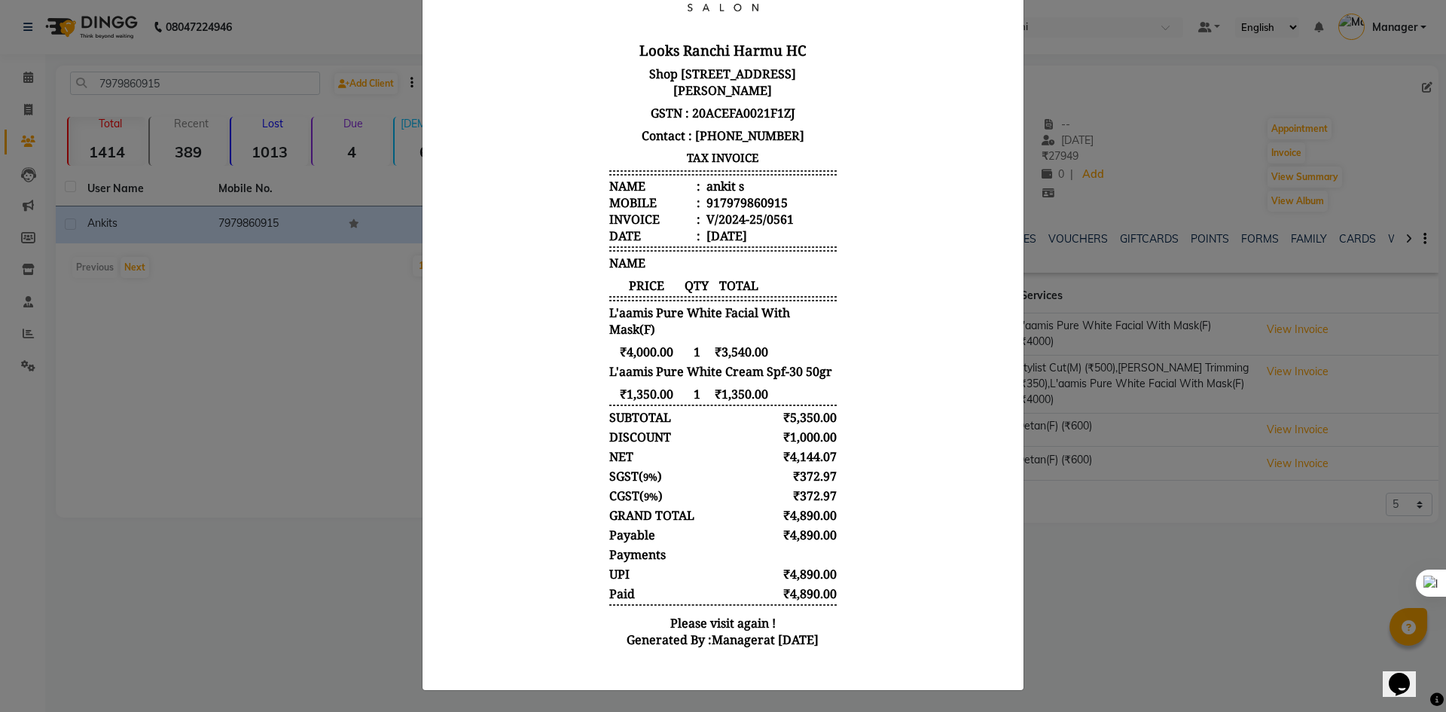
scroll to position [155, 0]
click at [1132, 514] on ngb-modal-window "INVOICE View Invoice Close" at bounding box center [723, 356] width 1446 height 712
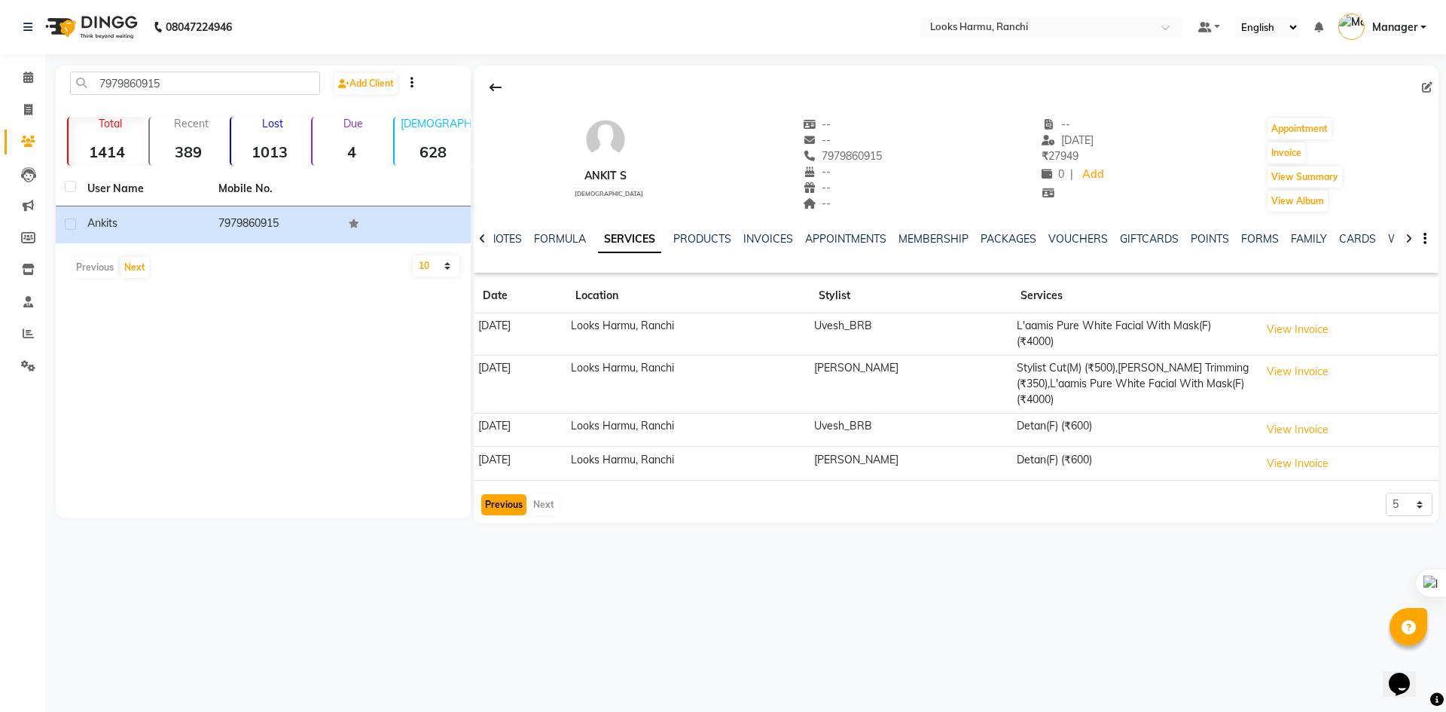
click at [496, 513] on button "Previous" at bounding box center [503, 504] width 45 height 21
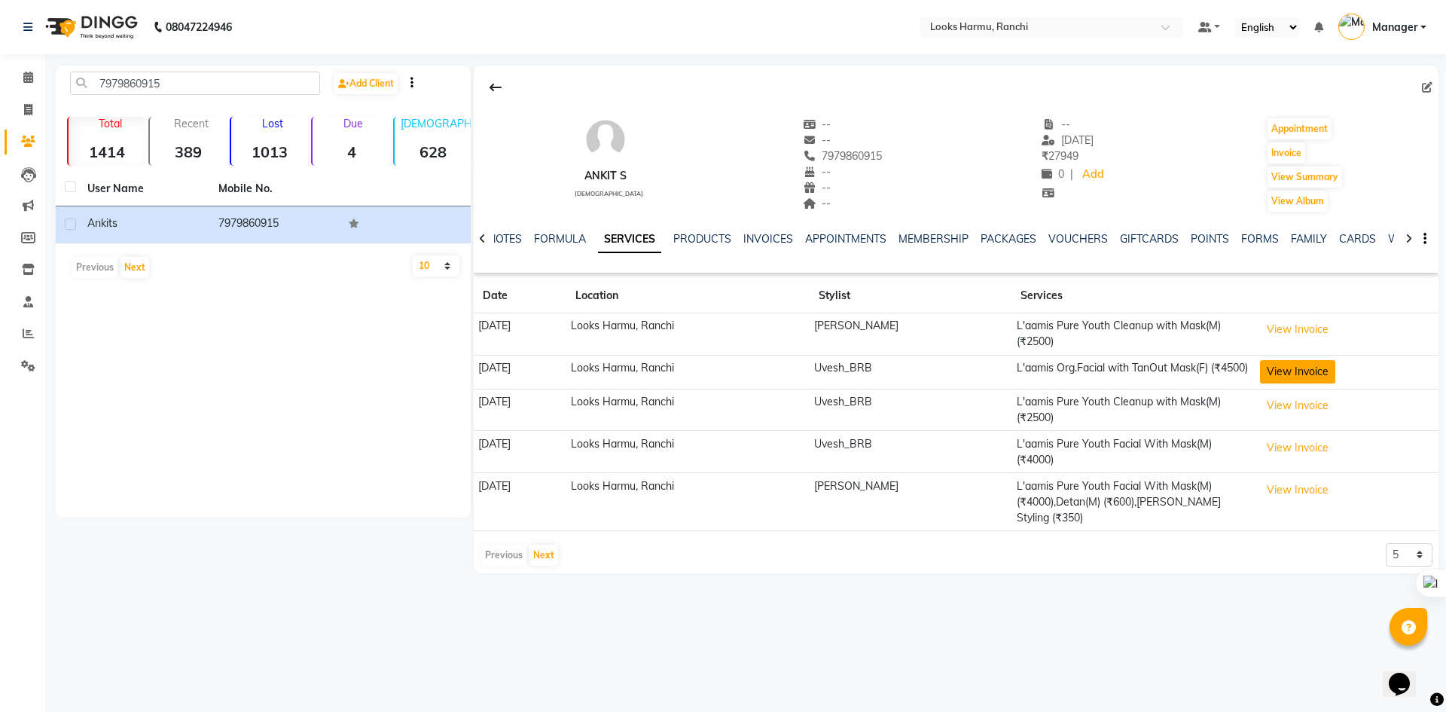
click at [1278, 377] on button "View Invoice" at bounding box center [1297, 371] width 75 height 23
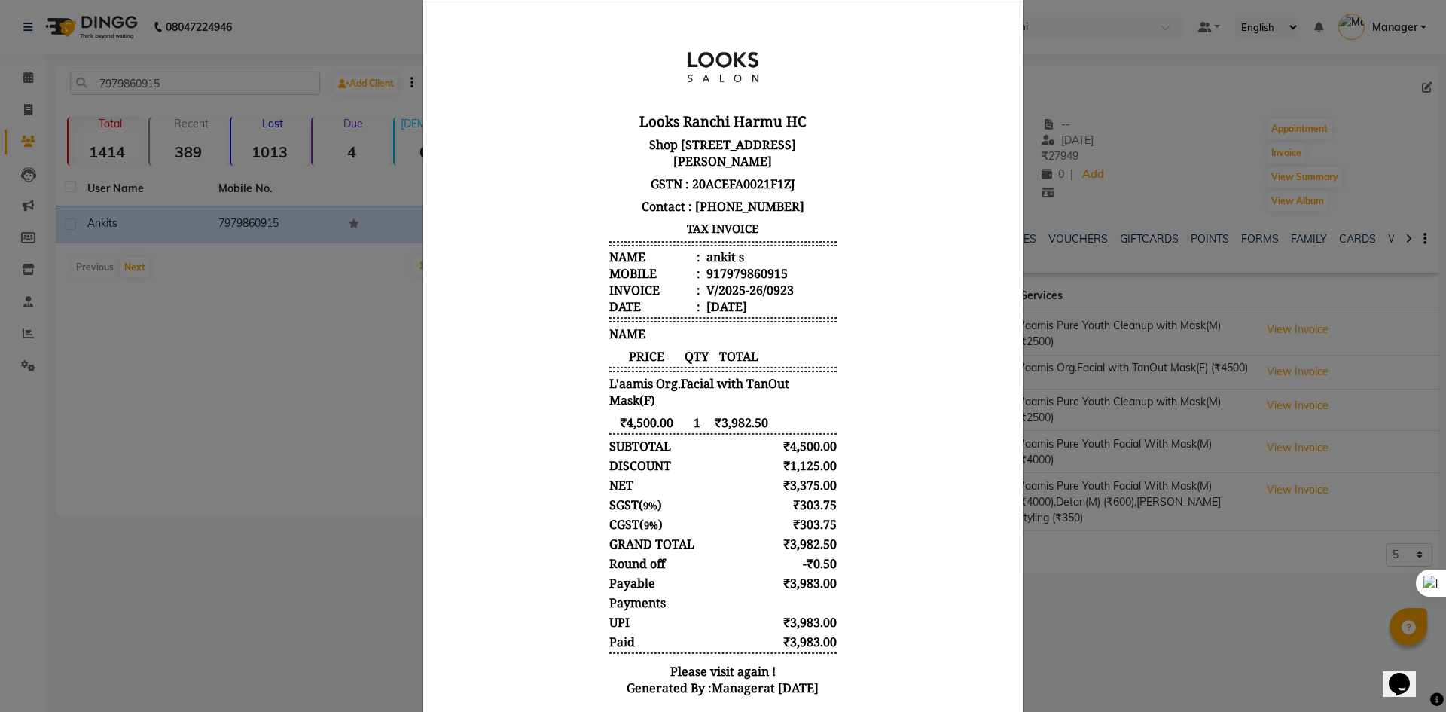
scroll to position [133, 0]
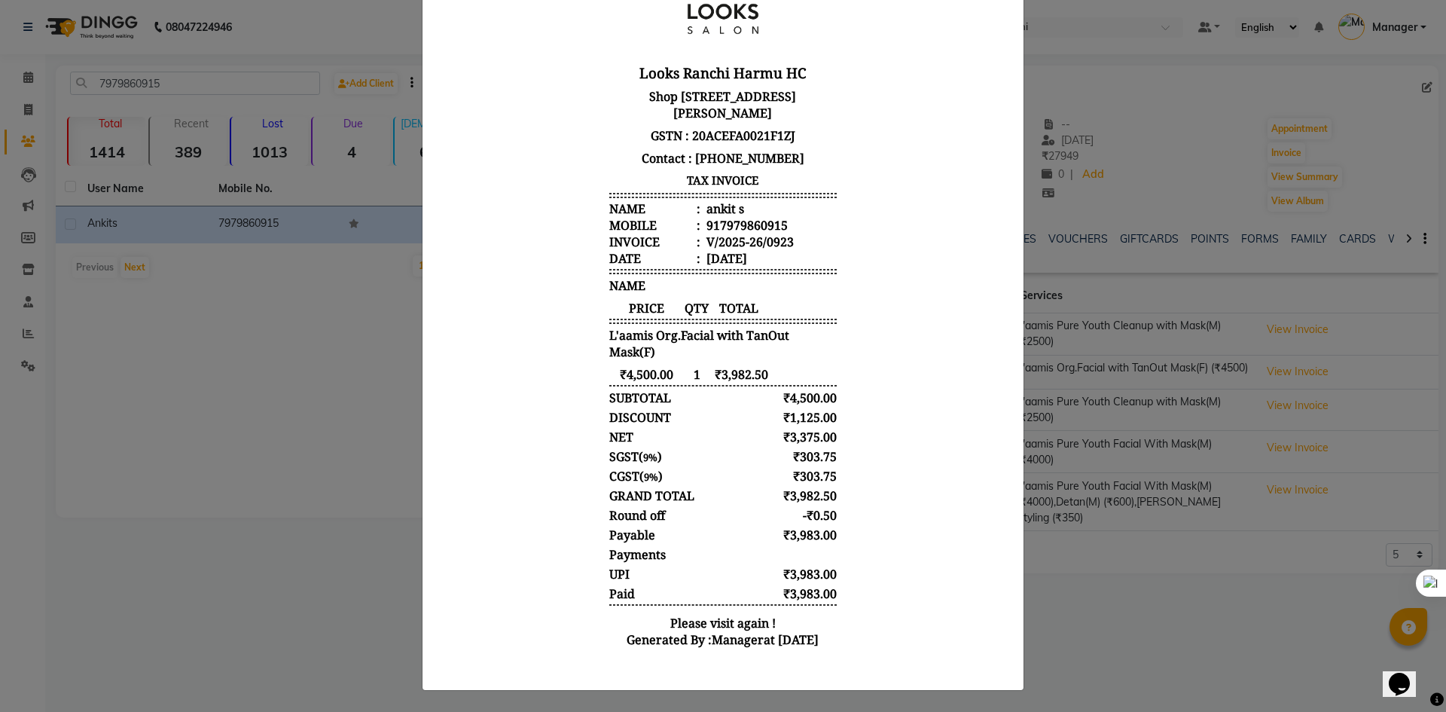
click at [1187, 627] on ngb-modal-window "INVOICE View Invoice Close" at bounding box center [723, 356] width 1446 height 712
